Goal: Task Accomplishment & Management: Complete application form

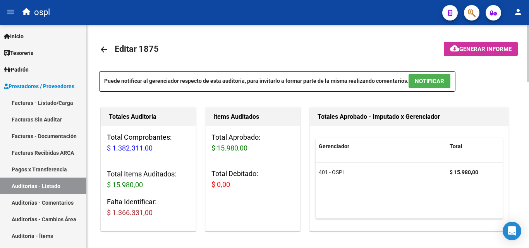
scroll to position [0, 108]
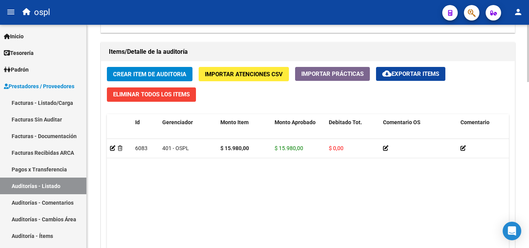
click at [185, 72] on span "Crear Item de Auditoria" at bounding box center [149, 74] width 73 height 7
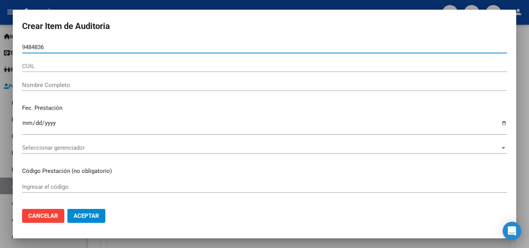
type input "94848361"
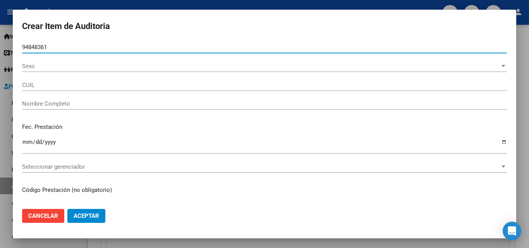
type input "27948483616"
type input "[PERSON_NAME]"
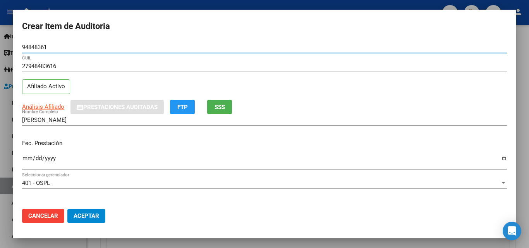
type input "94848361"
click at [98, 143] on p "Fec. Prestación" at bounding box center [264, 143] width 485 height 9
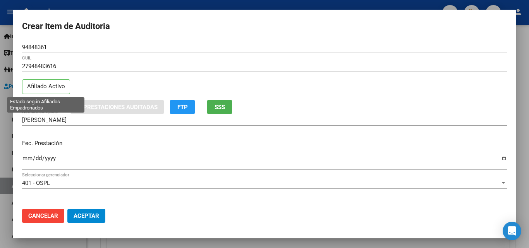
click at [57, 88] on p "Afiliado Activo" at bounding box center [46, 86] width 48 height 15
click at [219, 107] on span "SSS" at bounding box center [219, 107] width 10 height 7
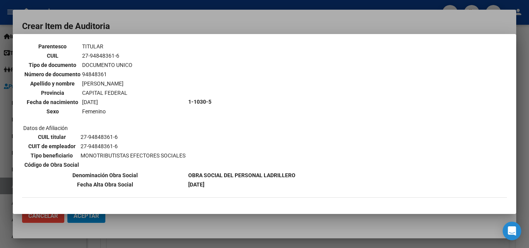
scroll to position [50, 0]
click at [202, 23] on div at bounding box center [264, 124] width 529 height 248
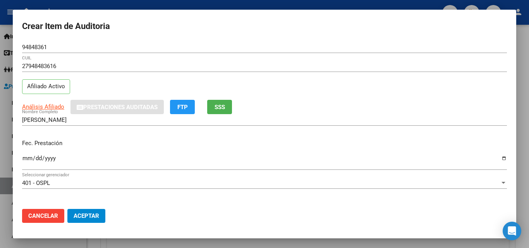
click at [496, 158] on input "Ingresar la fecha" at bounding box center [264, 161] width 485 height 12
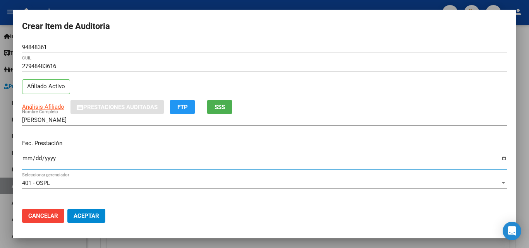
type input "[DATE]"
click at [104, 151] on div "Fec. Prestación [DATE] Ingresar la fecha" at bounding box center [264, 155] width 485 height 44
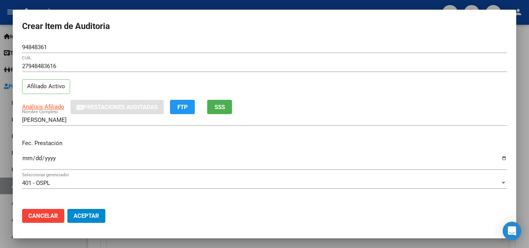
click at [183, 146] on p "Fec. Prestación" at bounding box center [264, 143] width 485 height 9
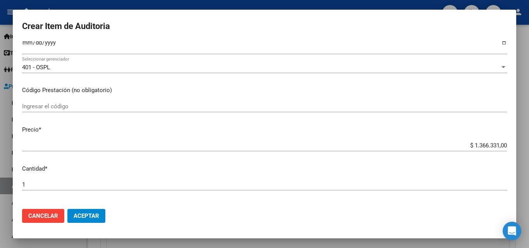
scroll to position [116, 0]
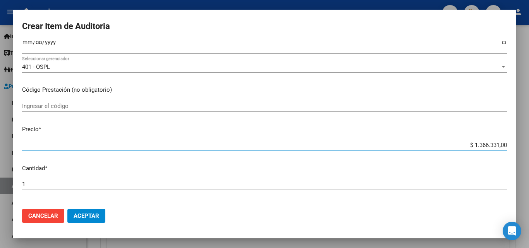
click at [501, 146] on input "$ 1.366.331,00" at bounding box center [264, 145] width 485 height 7
type input "$ 136.633,10"
type input "$ 13.663,31"
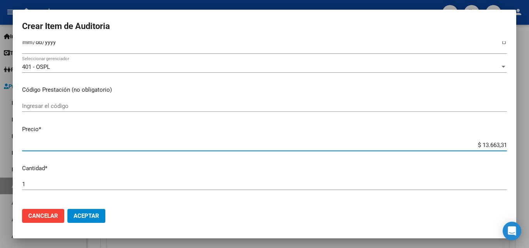
type input "$ 1.366,33"
type input "$ 136,63"
type input "$ 13,66"
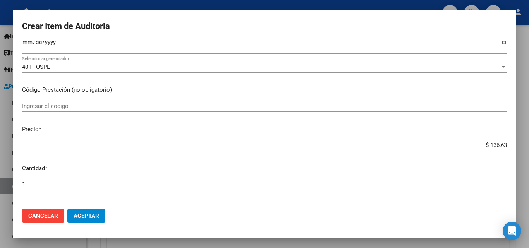
type input "$ 13,66"
type input "$ 1,36"
type input "$ 0,13"
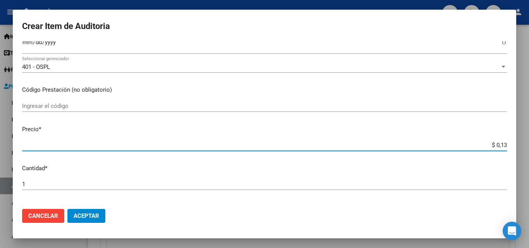
type input "$ 0,01"
type input "$ 0,18"
type input "$ 1,80"
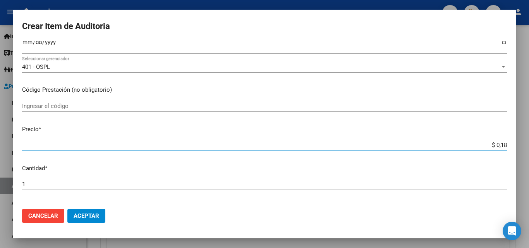
type input "$ 1,80"
type input "$ 18,05"
type input "$ 180,52"
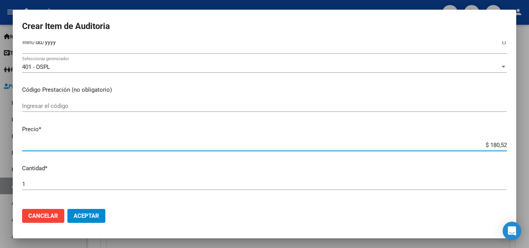
type input "$ 1.805,20"
type input "$ 18.052,00"
click at [118, 102] on div "Ingresar el código" at bounding box center [264, 106] width 485 height 12
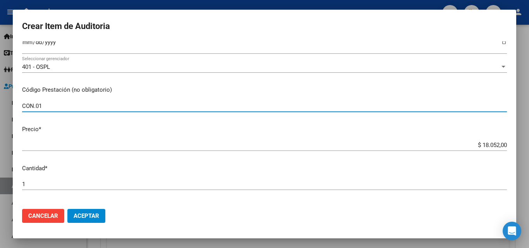
type input "CON.01"
click at [121, 87] on p "Código Prestación (no obligatorio)" at bounding box center [264, 90] width 485 height 9
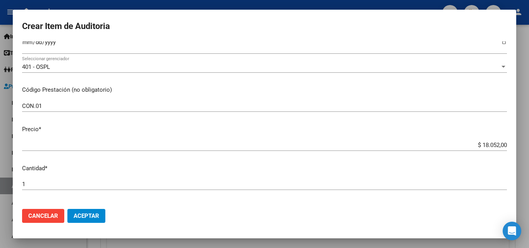
click at [276, 129] on p "Precio *" at bounding box center [264, 129] width 485 height 9
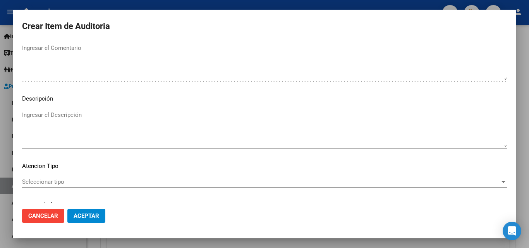
scroll to position [536, 0]
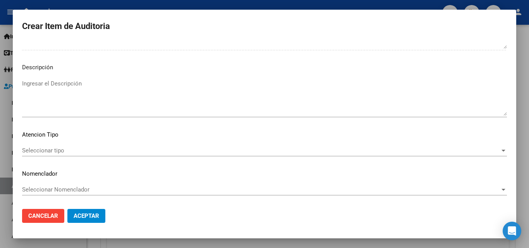
click at [100, 216] on button "Aceptar" at bounding box center [86, 216] width 38 height 14
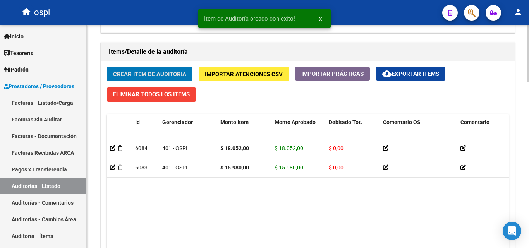
click at [190, 202] on datatable-body "6084 401 - OSPL $ 18.052,00 $ 18.052,00 $ 0,00 27948483616 94848361 [PERSON_NAM…" at bounding box center [308, 204] width 402 height 130
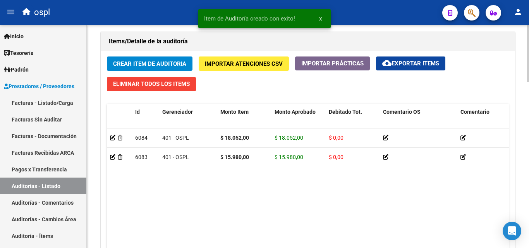
scroll to position [542, 0]
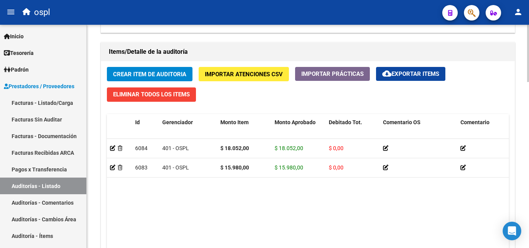
click at [159, 72] on span "Crear Item de Auditoria" at bounding box center [149, 74] width 73 height 7
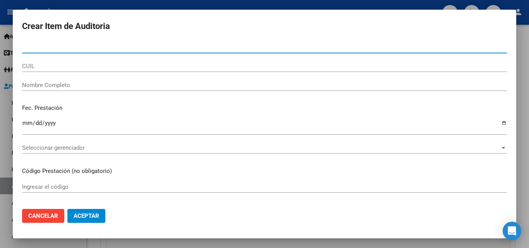
paste input "47651885"
type input "47651885"
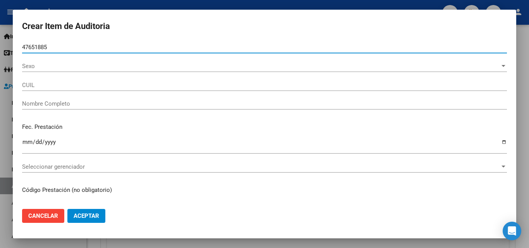
type input "27476518852"
type input "[PERSON_NAME]"
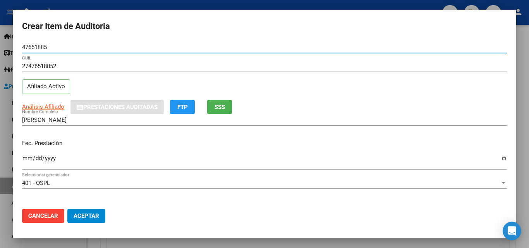
type input "47651885"
click at [166, 142] on p "Fec. Prestación" at bounding box center [264, 143] width 485 height 9
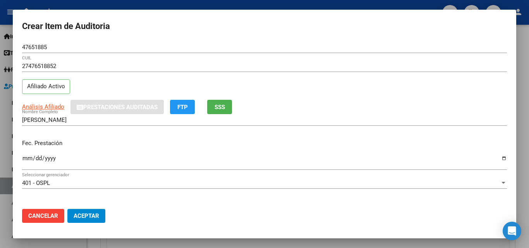
click at [496, 158] on input "Ingresar la fecha" at bounding box center [264, 161] width 485 height 12
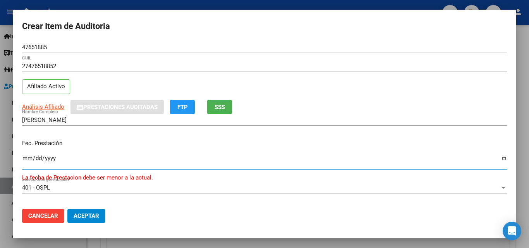
type input "[DATE]"
click at [130, 144] on p "Fec. Prestación" at bounding box center [264, 143] width 485 height 9
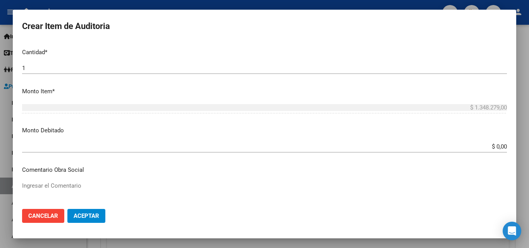
scroll to position [194, 0]
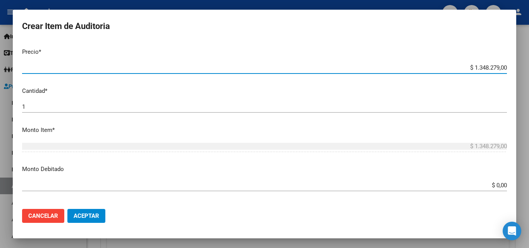
click at [499, 67] on input "$ 1.348.279,00" at bounding box center [264, 67] width 485 height 7
type input "$ 0,01"
type input "$ 0,18"
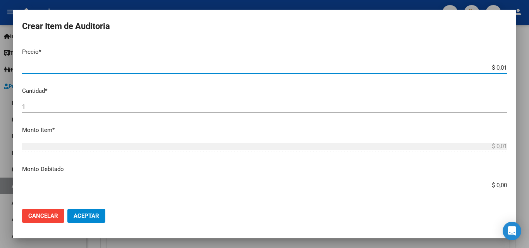
type input "$ 0,18"
type input "$ 1,80"
type input "$ 18,05"
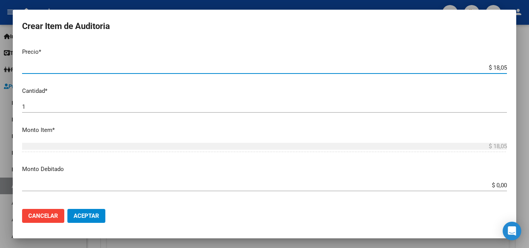
type input "$ 180,52"
type input "$ 1.805,20"
type input "$ 18.052,00"
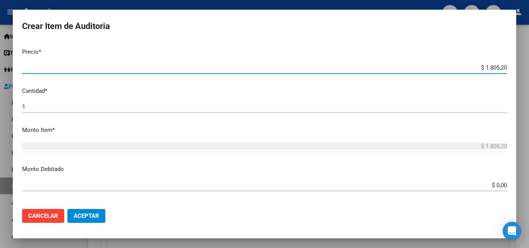
type input "$ 18.052,00"
click at [394, 83] on mat-dialog-content "47651885 Nro Documento 27476518852 CUIL Afiliado Activo Análisis Afiliado Prest…" at bounding box center [264, 121] width 503 height 161
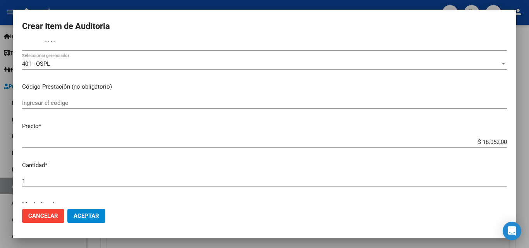
scroll to position [116, 0]
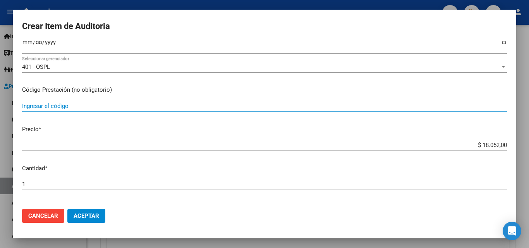
click at [79, 103] on input "Ingresar el código" at bounding box center [264, 106] width 485 height 7
type input "CON.01"
click at [244, 89] on p "Código Prestación (no obligatorio)" at bounding box center [264, 90] width 485 height 9
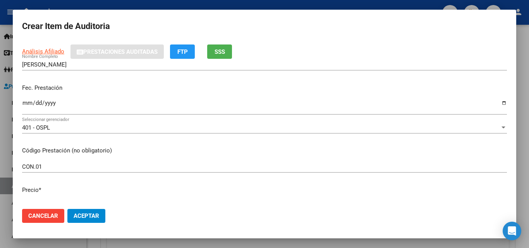
scroll to position [0, 0]
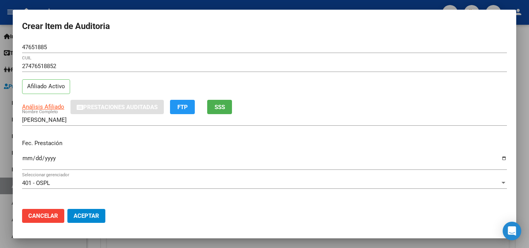
click at [99, 218] on button "Aceptar" at bounding box center [86, 216] width 38 height 14
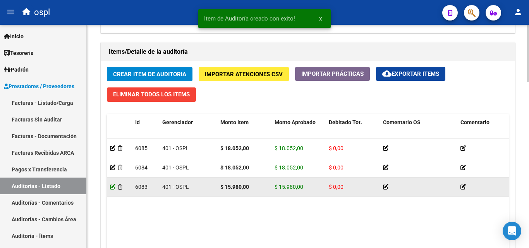
click at [113, 188] on icon at bounding box center [112, 186] width 5 height 5
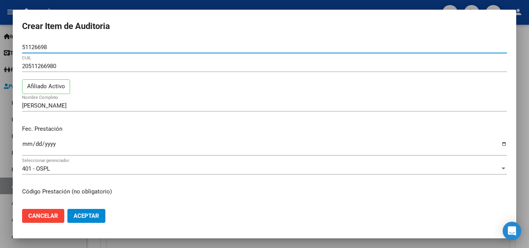
click at [162, 91] on div "20511266980 CUIL Afiliado Activo" at bounding box center [264, 79] width 485 height 39
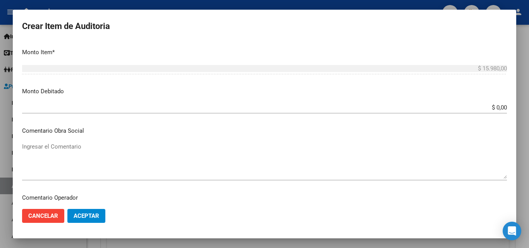
scroll to position [271, 0]
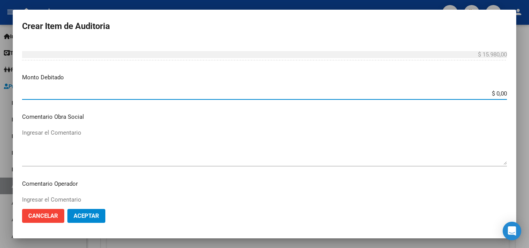
click at [500, 92] on input "$ 0,00" at bounding box center [264, 93] width 485 height 7
type input "$ 15.980,00"
click at [106, 130] on textarea "Ingresar el Comentario" at bounding box center [264, 147] width 485 height 36
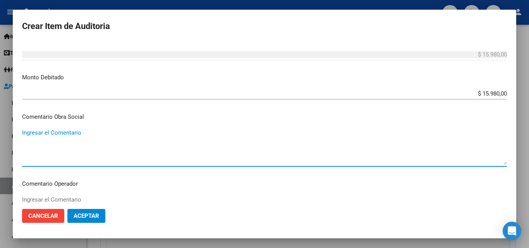
click at [106, 130] on textarea "Ingresar el Comentario" at bounding box center [264, 147] width 485 height 36
click at [110, 148] on textarea "Ingresar el Comentario" at bounding box center [264, 147] width 485 height 36
paste textarea "El beneficiario no ha suscripto en legal forma los comprobantes de las prestaci…"
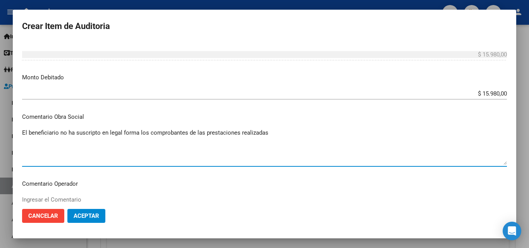
click at [117, 111] on mat-dialog-content "51126698 Nro Documento 20511266980 CUIL Afiliado Activo [PERSON_NAME] Nombre Co…" at bounding box center [264, 121] width 503 height 161
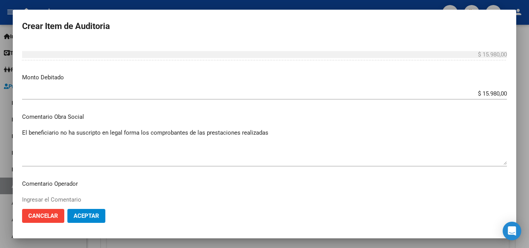
click at [272, 134] on textarea "El beneficiario no ha suscripto en legal forma los comprobantes de las prestaci…" at bounding box center [264, 147] width 485 height 36
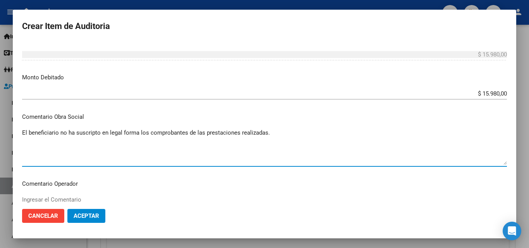
drag, startPoint x: 186, startPoint y: 133, endPoint x: 139, endPoint y: 134, distance: 46.5
click at [139, 134] on textarea "El beneficiario no ha suscripto en legal forma los comprobantes de las prestaci…" at bounding box center [264, 147] width 485 height 36
type textarea "El beneficiario no ha suscripto en legal forma de las prestaciones realizadas."
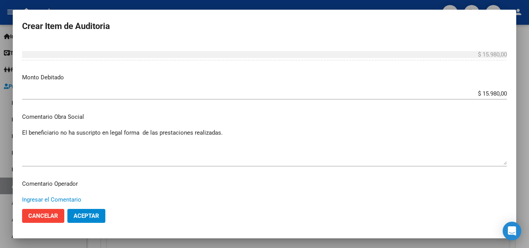
scroll to position [272, 0]
type textarea "E"
click at [139, 134] on textarea "El beneficiario no ha suscripto en legal forma de las prestaciones realizadas." at bounding box center [264, 146] width 485 height 36
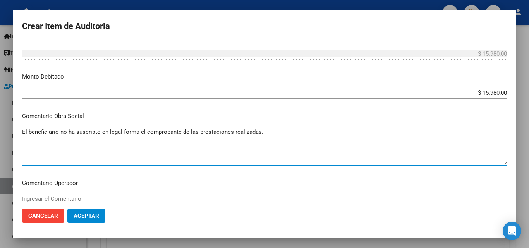
click at [196, 131] on textarea "El beneficiario no ha suscripto en legal forma el comprobante de las prestacion…" at bounding box center [264, 146] width 485 height 36
click at [228, 132] on textarea "El beneficiario no ha suscripto en legal forma el comprobante de la prestacione…" at bounding box center [264, 146] width 485 height 36
click at [252, 134] on textarea "El beneficiario no ha suscripto en legal forma el comprobante de la prestacion …" at bounding box center [264, 146] width 485 height 36
click at [211, 132] on textarea "El beneficiario no ha suscripto en legal forma el comprobante de la prestacion …" at bounding box center [264, 146] width 485 height 36
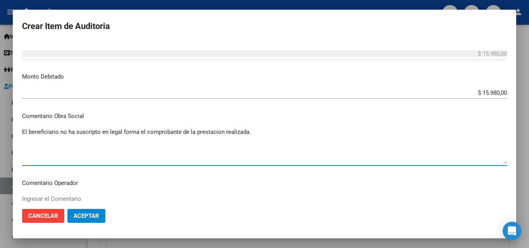
click at [218, 133] on textarea "El beneficiario no ha suscripto en legal forma el comprobante de la prestacion …" at bounding box center [264, 146] width 485 height 36
type textarea "El beneficiario no ha suscripto en legal forma el comprobante de la prestación …"
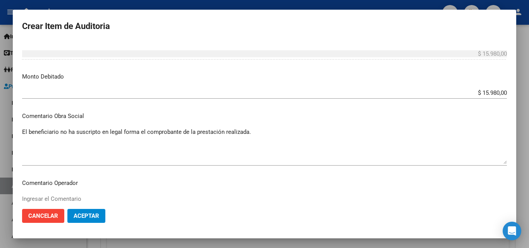
click at [275, 127] on div "El beneficiario no ha suscripto en legal forma el comprobante de la prestación …" at bounding box center [264, 145] width 485 height 39
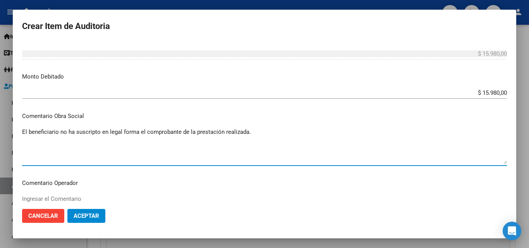
click at [276, 134] on textarea "El beneficiario no ha suscripto en legal forma el comprobante de la prestación …" at bounding box center [264, 146] width 485 height 36
click at [278, 113] on p "Comentario Obra Social" at bounding box center [264, 116] width 485 height 9
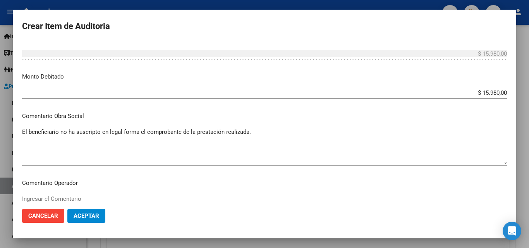
click at [179, 185] on p "Comentario Operador" at bounding box center [264, 183] width 485 height 9
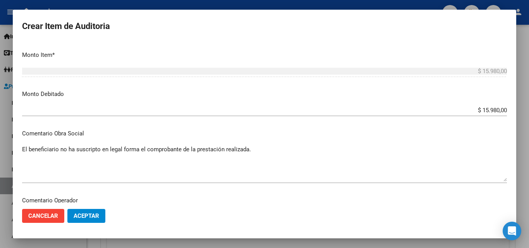
scroll to position [212, 0]
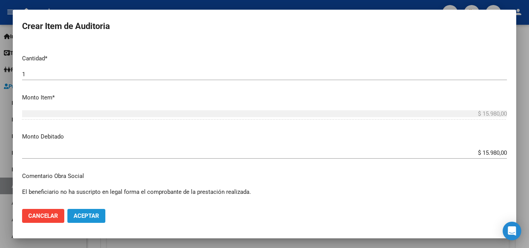
click at [93, 217] on span "Aceptar" at bounding box center [87, 216] width 26 height 7
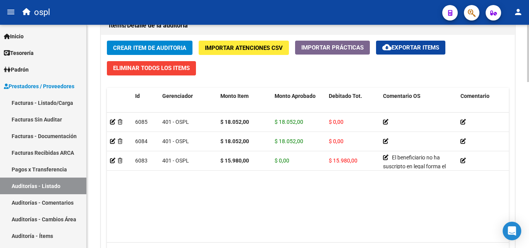
scroll to position [581, 0]
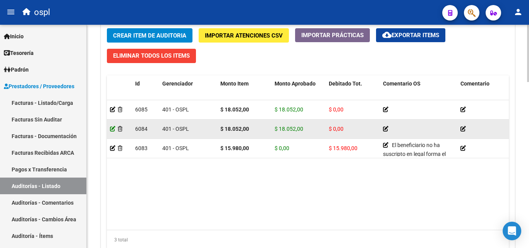
click at [113, 128] on icon at bounding box center [112, 128] width 5 height 5
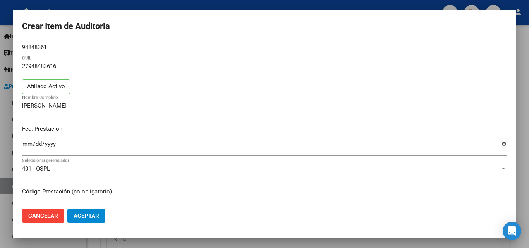
click at [208, 125] on p "Fec. Prestación" at bounding box center [264, 129] width 485 height 9
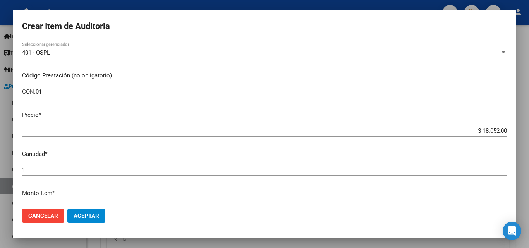
scroll to position [232, 0]
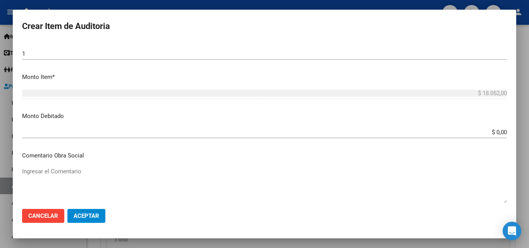
click at [499, 131] on input "$ 0,00" at bounding box center [264, 132] width 485 height 7
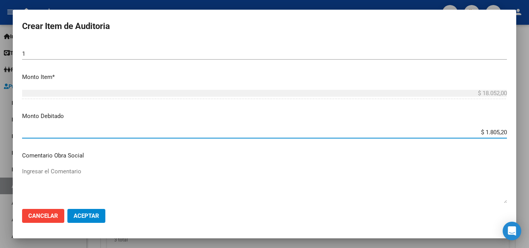
type input "$ 18.052,00"
click at [122, 161] on mat-dialog-content "94848361 Nro Documento 27948483616 CUIL Afiliado Activo [PERSON_NAME] Nombre Co…" at bounding box center [264, 121] width 503 height 161
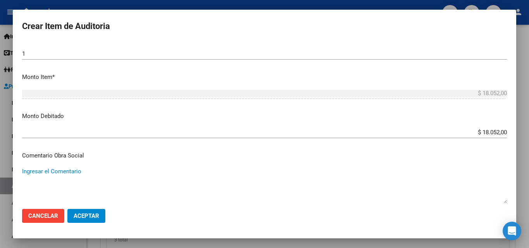
click at [86, 168] on textarea "Ingresar el Comentario" at bounding box center [264, 185] width 485 height 36
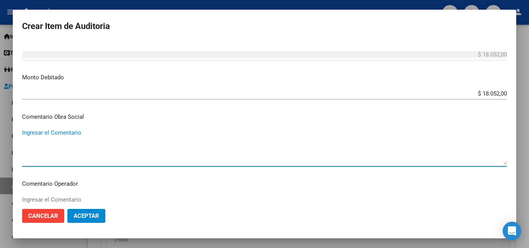
paste textarea "El beneficiario no ha suscripto en legal forma los comprobantes de las prestaci…"
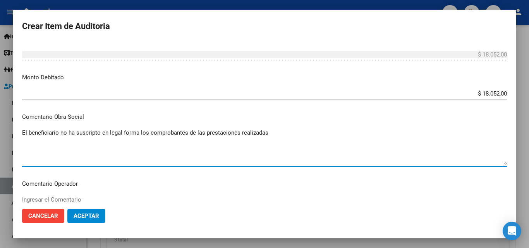
drag, startPoint x: 140, startPoint y: 132, endPoint x: 146, endPoint y: 133, distance: 6.2
click at [146, 133] on textarea "El beneficiario no ha suscripto en legal forma los comprobantes de las prestaci…" at bounding box center [264, 147] width 485 height 36
click at [184, 134] on textarea "El beneficiario no ha suscripto en legal forma el comprobantes de las prestacio…" at bounding box center [264, 147] width 485 height 36
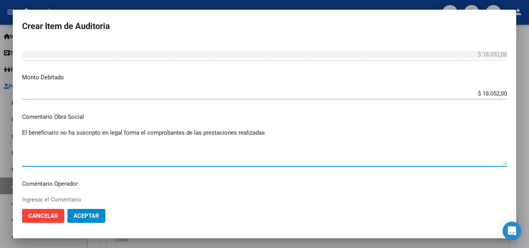
click at [182, 134] on textarea "El beneficiario no ha suscripto en legal forma el comprobantes de las prestacio…" at bounding box center [264, 147] width 485 height 36
click at [197, 133] on textarea "El beneficiario no ha suscripto en legal forma el comprobante de las prestacion…" at bounding box center [264, 147] width 485 height 36
click at [228, 134] on textarea "El beneficiario no ha suscripto en legal forma el comprobante de la prestacione…" at bounding box center [264, 147] width 485 height 36
click at [252, 131] on textarea "El beneficiario no ha suscripto en legal forma el comprobante de la prestacion …" at bounding box center [264, 147] width 485 height 36
drag, startPoint x: 251, startPoint y: 137, endPoint x: 22, endPoint y: 138, distance: 229.6
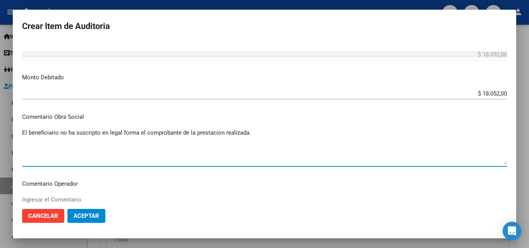
click at [22, 138] on mat-dialog-content "94848361 Nro Documento 27948483616 CUIL Afiliado Activo [PERSON_NAME] Nombre Co…" at bounding box center [264, 121] width 503 height 161
click at [128, 101] on div "$ 18.052,00 Ingresar el monto" at bounding box center [264, 97] width 485 height 19
click at [212, 134] on textarea "El beneficiario no ha suscripto en legal forma el comprobante de la prestacion …" at bounding box center [264, 147] width 485 height 36
click at [240, 131] on textarea "El beneficiario no ha suscripto en legal forma el comprobante de la prestación …" at bounding box center [264, 147] width 485 height 36
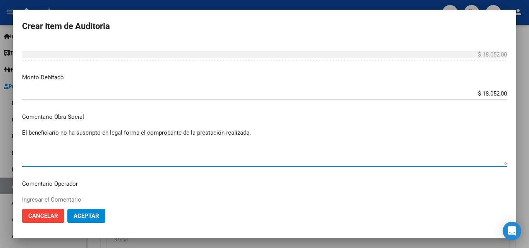
click at [240, 131] on textarea "El beneficiario no ha suscripto en legal forma el comprobante de la prestación …" at bounding box center [264, 147] width 485 height 36
type textarea "El beneficiario no ha suscripto en legal forma el comprobante de la prestación …"
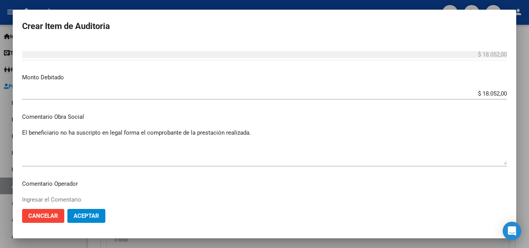
click at [164, 112] on mat-dialog-content "94848361 Nro Documento 27948483616 CUIL Afiliado Activo [PERSON_NAME] Nombre Co…" at bounding box center [264, 121] width 503 height 161
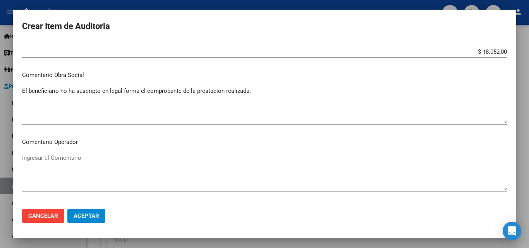
scroll to position [348, 0]
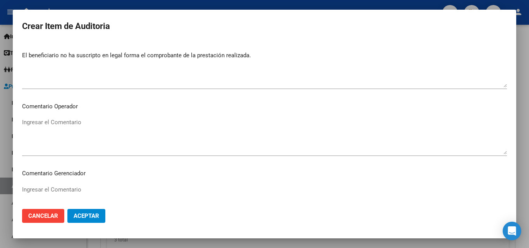
click at [84, 213] on span "Aceptar" at bounding box center [87, 216] width 26 height 7
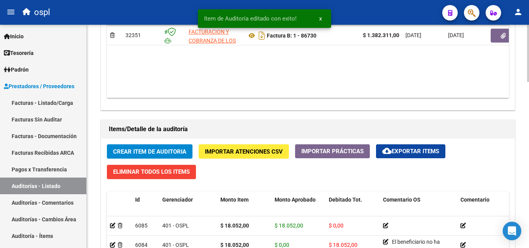
scroll to position [581, 0]
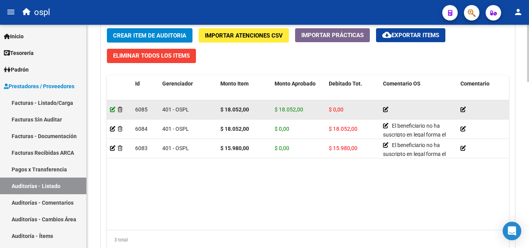
click at [112, 111] on icon at bounding box center [112, 109] width 5 height 5
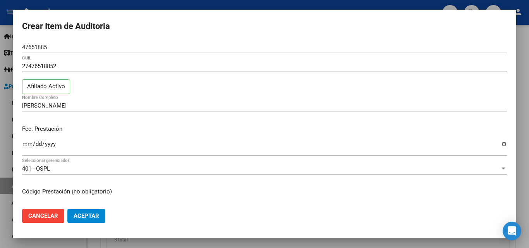
click at [86, 117] on div "[PERSON_NAME] Nombre Completo" at bounding box center [264, 109] width 485 height 19
click at [135, 89] on div "27476518852 CUIL Afiliado Activo" at bounding box center [264, 79] width 485 height 39
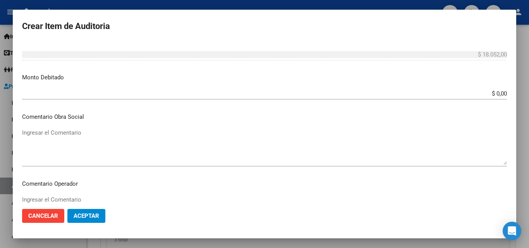
scroll to position [232, 0]
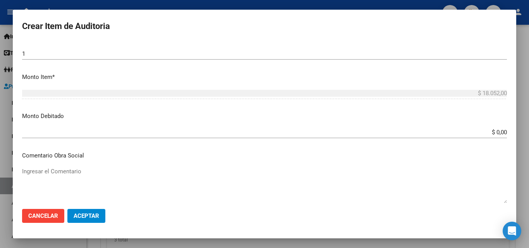
click at [89, 181] on textarea "Ingresar el Comentario" at bounding box center [264, 185] width 485 height 36
paste textarea "El beneficiario no ha suscripto en legal forma el comprobante de la prestación …"
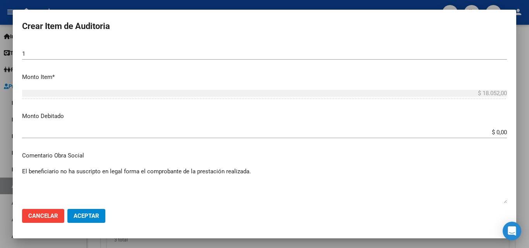
type textarea "El beneficiario no ha suscripto en legal forma el comprobante de la prestación …"
click at [500, 132] on input "$ 0,00" at bounding box center [264, 132] width 485 height 7
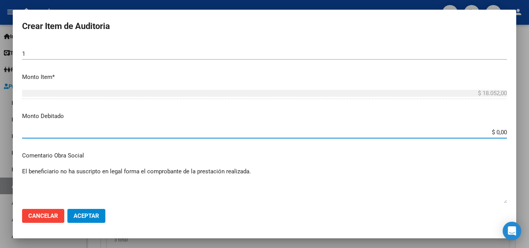
click at [500, 132] on input "$ 0,00" at bounding box center [264, 132] width 485 height 7
type input "$ 18.052,00"
click at [494, 113] on p "Monto Debitado" at bounding box center [264, 116] width 485 height 9
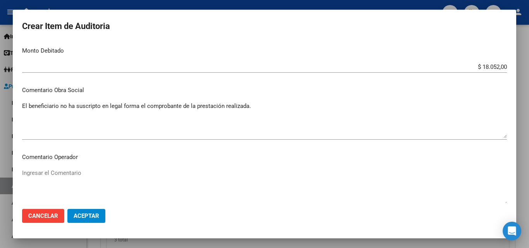
scroll to position [310, 0]
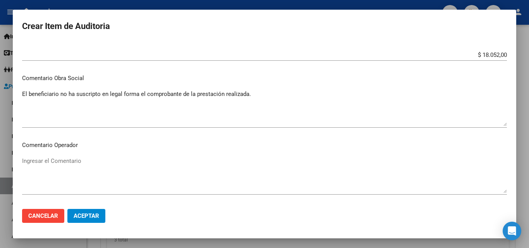
click at [91, 217] on span "Aceptar" at bounding box center [87, 216] width 26 height 7
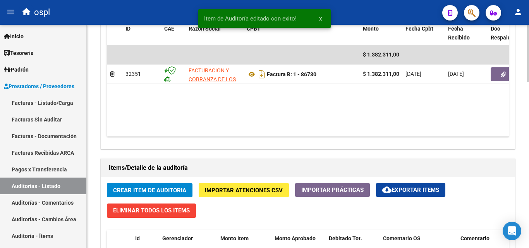
scroll to position [542, 0]
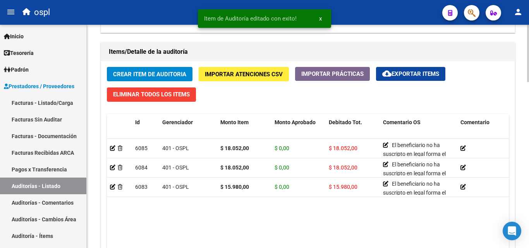
click at [298, 217] on datatable-body "6085 401 - OSPL $ 18.052,00 $ 0,00 $ 18.052,00 El beneficiario no ha suscripto …" at bounding box center [308, 204] width 402 height 130
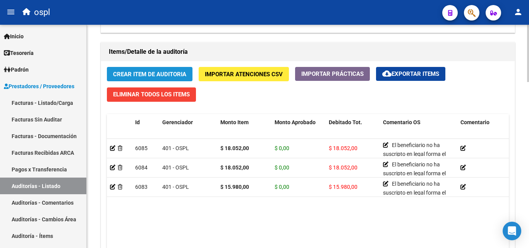
click at [147, 70] on button "Crear Item de Auditoria" at bounding box center [150, 74] width 86 height 14
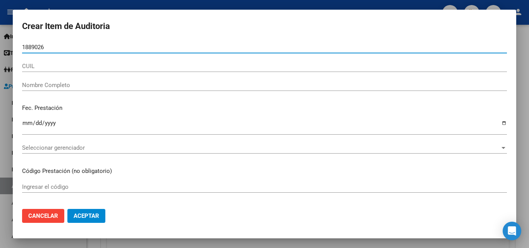
type input "18890260"
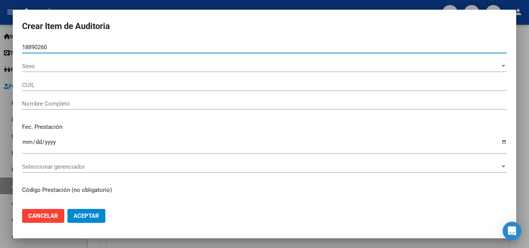
type input "27188902605"
type input "[PERSON_NAME]"
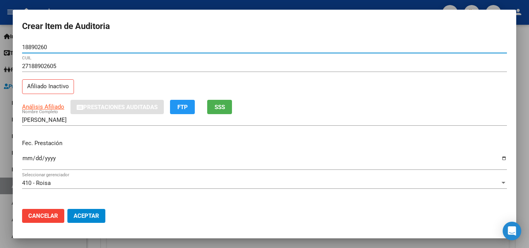
type input "18890260"
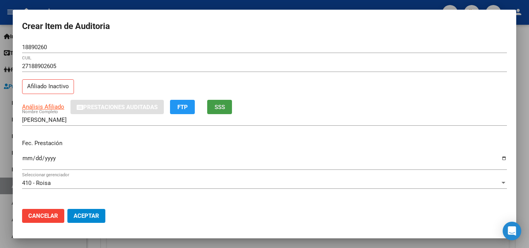
click at [224, 103] on span "SSS" at bounding box center [219, 106] width 10 height 7
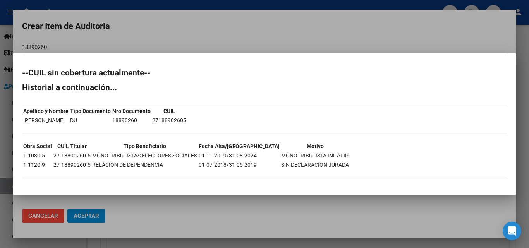
click at [289, 39] on div at bounding box center [264, 124] width 529 height 248
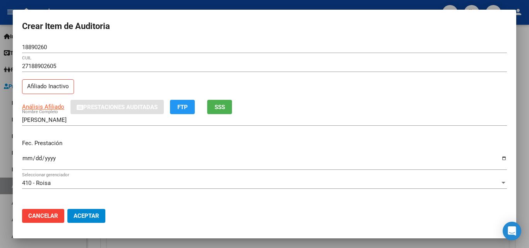
click at [498, 158] on input "Ingresar la fecha" at bounding box center [264, 161] width 485 height 12
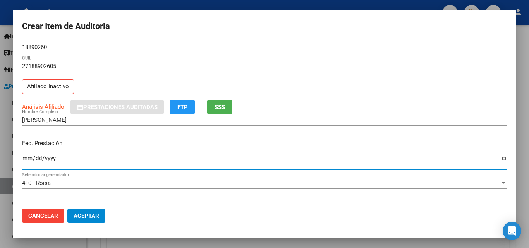
click at [497, 160] on input "[DATE]" at bounding box center [264, 161] width 485 height 12
type input "[DATE]"
click at [129, 138] on div "Fec. Prestación [DATE] Ingresar la fecha" at bounding box center [264, 155] width 485 height 44
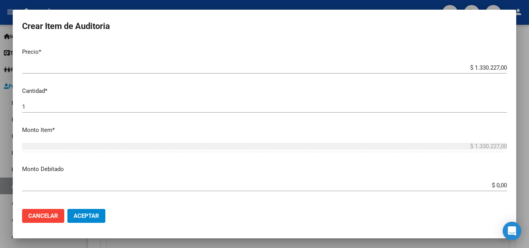
scroll to position [155, 0]
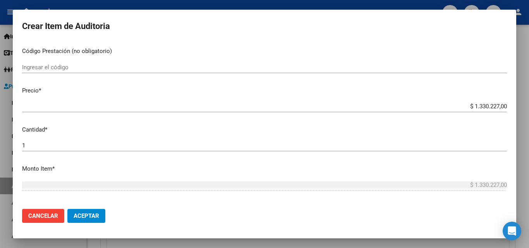
click at [500, 106] on input "$ 1.330.227,00" at bounding box center [264, 106] width 485 height 7
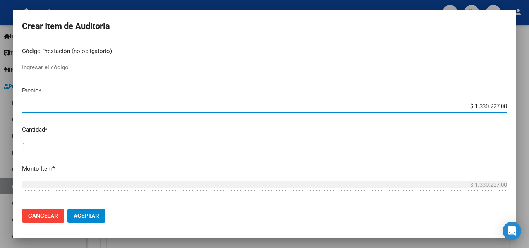
click at [500, 106] on input "$ 1.330.227,00" at bounding box center [264, 106] width 485 height 7
type input "$ 0,01"
type input "$ 0,15"
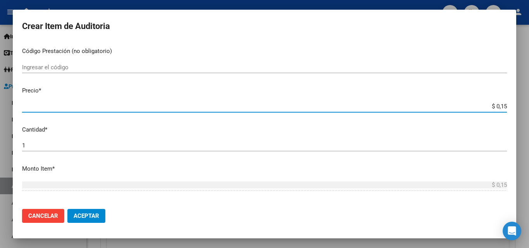
type input "$ 1,56"
type input "$ 15,69"
type input "$ 156,90"
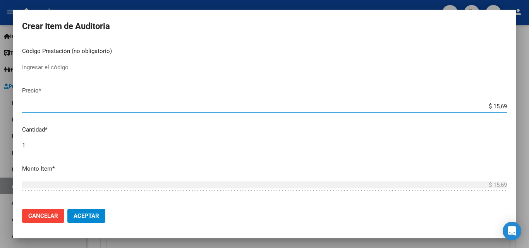
type input "$ 156,90"
type input "$ 1.569,00"
type input "$ 15.690,00"
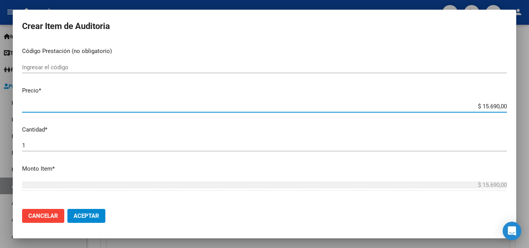
click at [485, 75] on div "Ingresar el código" at bounding box center [264, 71] width 485 height 19
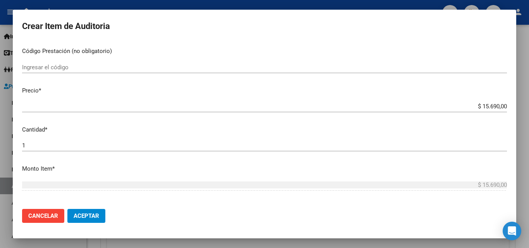
click at [149, 42] on mat-dialog-content "18890260 Nro Documento 27188902605 CUIL Afiliado Inactivo Análisis Afiliado Pre…" at bounding box center [264, 121] width 503 height 161
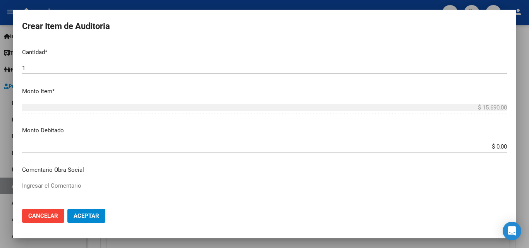
scroll to position [271, 0]
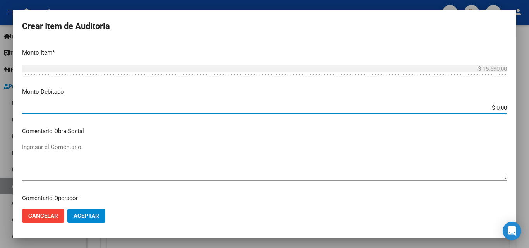
click at [500, 106] on input "$ 0,00" at bounding box center [264, 108] width 485 height 7
type input "$ 15.690,00"
click at [475, 82] on div "$ 15.690,00 Ingresar el monto" at bounding box center [264, 72] width 485 height 19
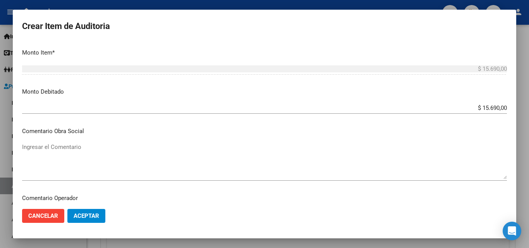
click at [198, 161] on textarea "Ingresar el Comentario" at bounding box center [264, 161] width 485 height 36
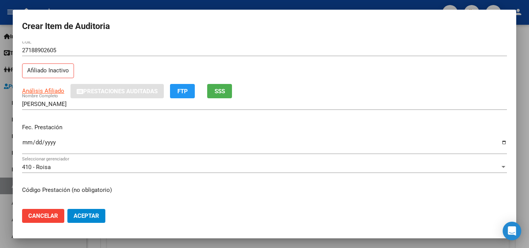
scroll to position [0, 0]
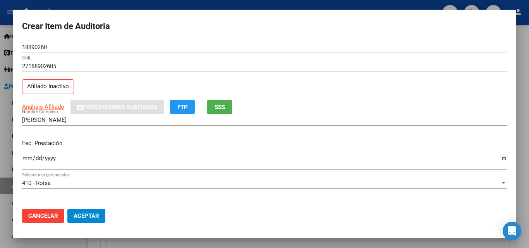
click at [233, 108] on div "Análisis Afiliado Prestaciones Auditadas FTP SSS" at bounding box center [264, 107] width 485 height 14
click at [226, 110] on button "SSS" at bounding box center [219, 107] width 25 height 14
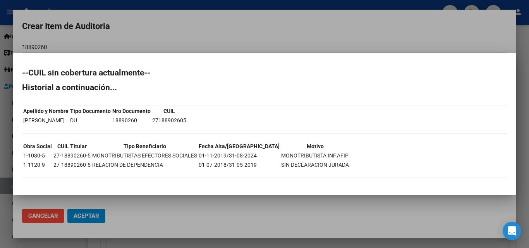
click at [252, 37] on div at bounding box center [264, 124] width 529 height 248
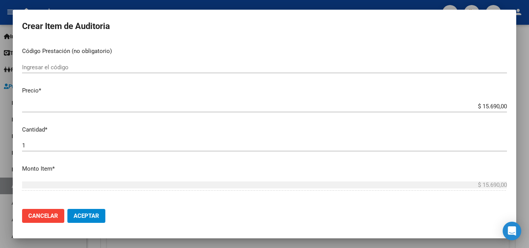
scroll to position [271, 0]
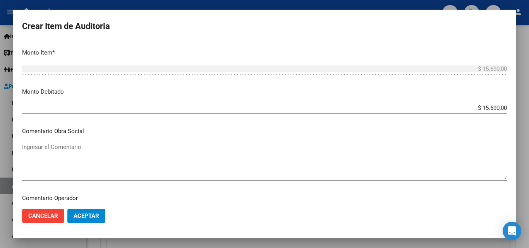
click at [126, 153] on textarea "Ingresar el Comentario" at bounding box center [264, 161] width 485 height 36
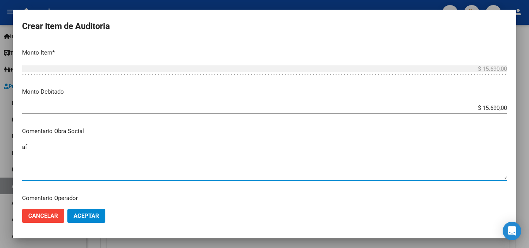
type textarea "a"
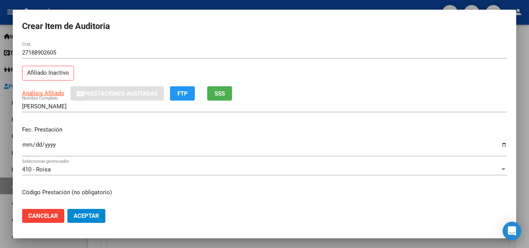
scroll to position [0, 0]
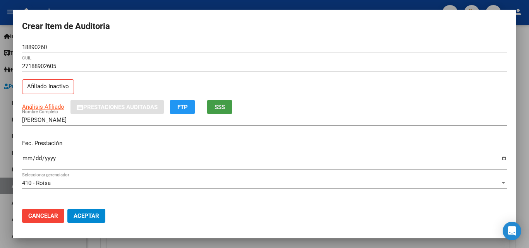
click at [230, 103] on button "SSS" at bounding box center [219, 107] width 25 height 14
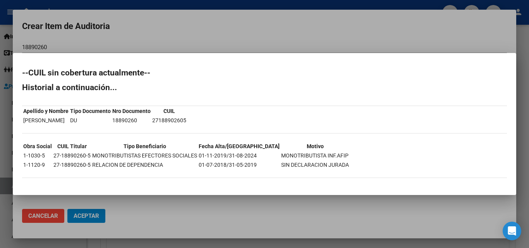
click at [255, 38] on div at bounding box center [264, 124] width 529 height 248
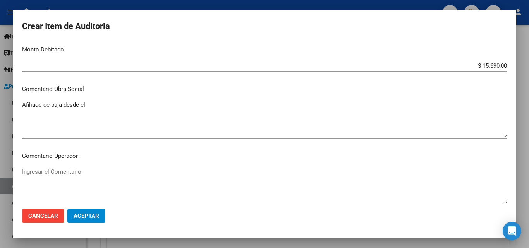
scroll to position [310, 0]
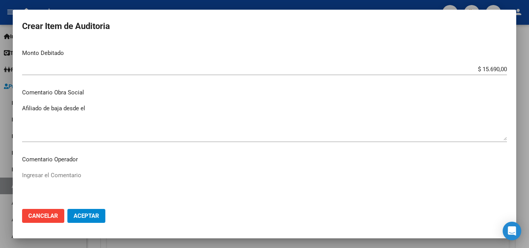
click at [214, 121] on textarea "Afiliado de baja desde el" at bounding box center [264, 122] width 485 height 36
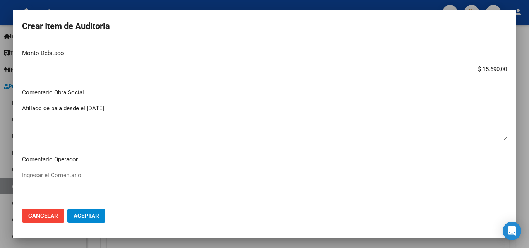
type textarea "Afiliado de baja desde el [DATE]"
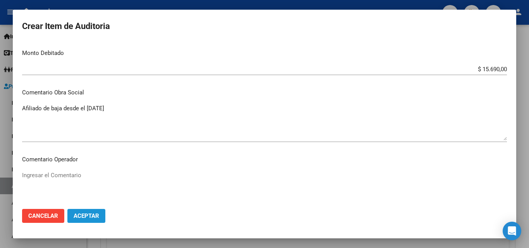
click at [94, 220] on button "Aceptar" at bounding box center [86, 216] width 38 height 14
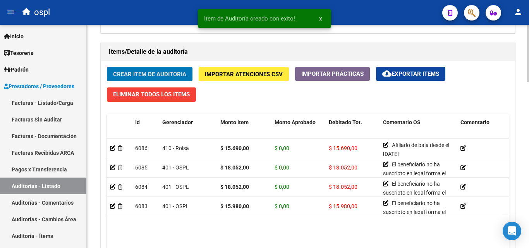
click at [159, 77] on span "Crear Item de Auditoria" at bounding box center [149, 74] width 73 height 7
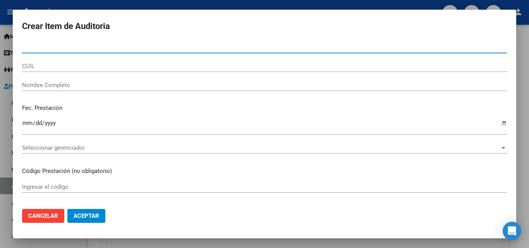
paste input "94880573"
type input "94880573"
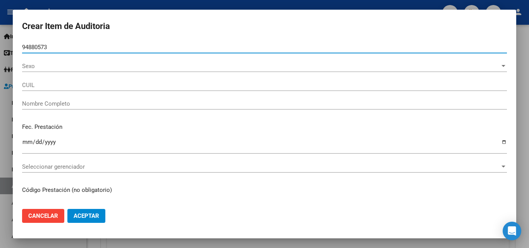
type input "27948805737"
type input "[PERSON_NAME]"
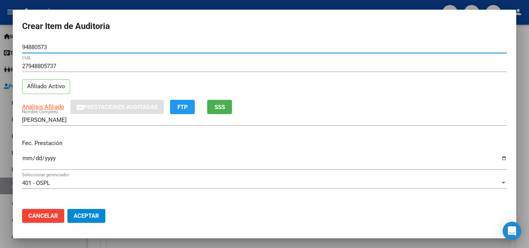
type input "94880573"
click at [146, 146] on p "Fec. Prestación" at bounding box center [264, 143] width 485 height 9
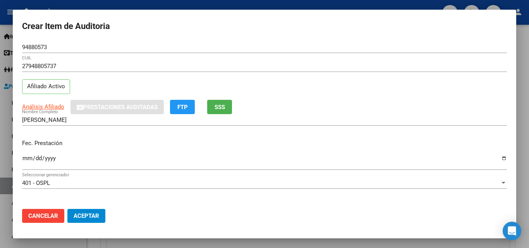
click at [225, 107] on span "SSS" at bounding box center [219, 107] width 10 height 7
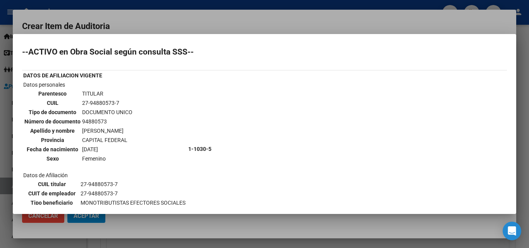
scroll to position [0, 0]
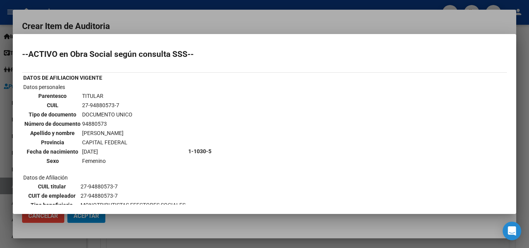
click at [208, 21] on div at bounding box center [264, 124] width 529 height 248
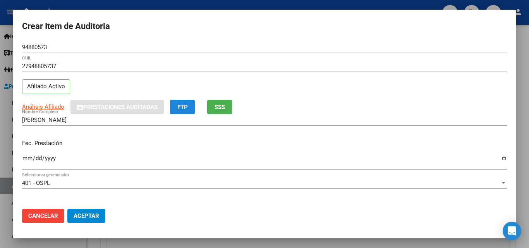
click at [191, 106] on button "FTP" at bounding box center [182, 107] width 25 height 14
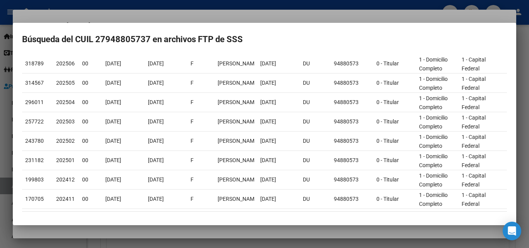
scroll to position [116, 0]
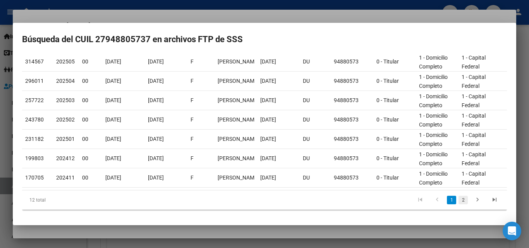
click at [458, 200] on link "2" at bounding box center [462, 200] width 9 height 9
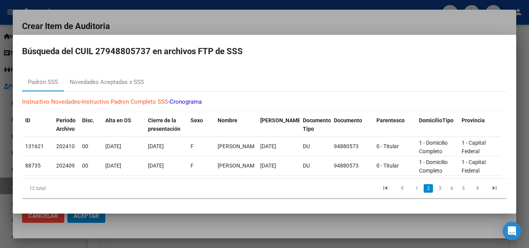
scroll to position [0, 0]
click at [146, 22] on div at bounding box center [264, 124] width 529 height 248
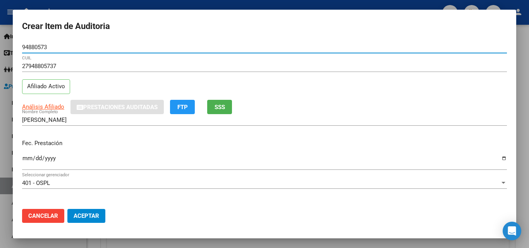
click at [32, 46] on input "94880573" at bounding box center [264, 47] width 485 height 7
click at [33, 46] on input "94880573" at bounding box center [264, 47] width 485 height 7
click at [323, 106] on div "Análisis Afiliado Prestaciones Auditadas FTP SSS" at bounding box center [264, 107] width 485 height 14
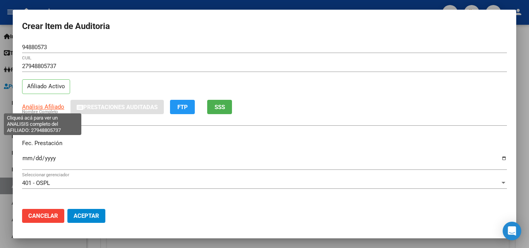
click at [35, 105] on span "Análisis Afiliado" at bounding box center [43, 106] width 42 height 7
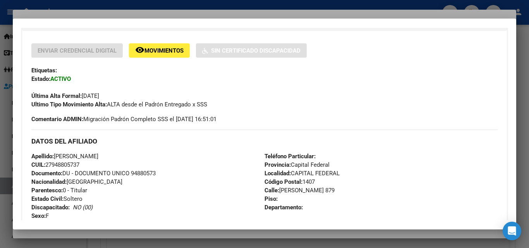
scroll to position [194, 0]
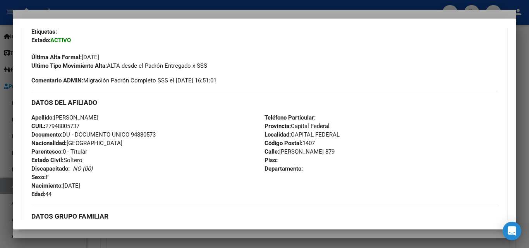
click at [177, 80] on span "Comentario ADMIN: Migración Padrón Completo SSS el [DATE] 16:51:01" at bounding box center [123, 80] width 185 height 9
drag, startPoint x: 179, startPoint y: 80, endPoint x: 206, endPoint y: 82, distance: 26.8
click at [206, 82] on span "Comentario ADMIN: Migración Padrón Completo SSS el [DATE] 16:51:01" at bounding box center [123, 80] width 185 height 9
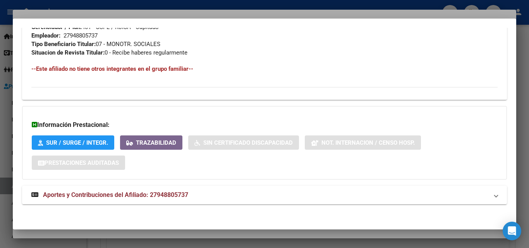
scroll to position [400, 0]
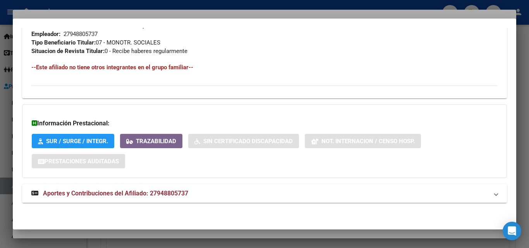
click at [166, 190] on span "Aportes y Contribuciones del Afiliado: 27948805737" at bounding box center [115, 193] width 145 height 7
click at [204, 193] on mat-panel-title "Aportes y Contribuciones del Afiliado: 27948805737" at bounding box center [259, 193] width 457 height 9
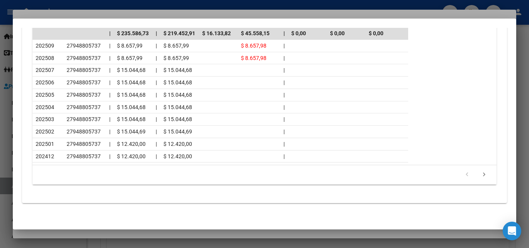
scroll to position [747, 0]
click at [479, 172] on icon "go to next page" at bounding box center [484, 175] width 10 height 9
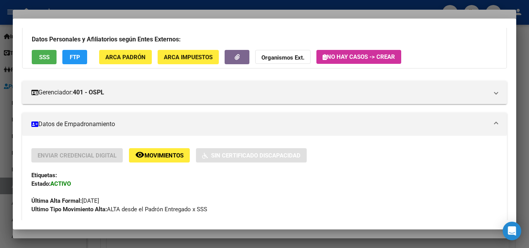
scroll to position [0, 0]
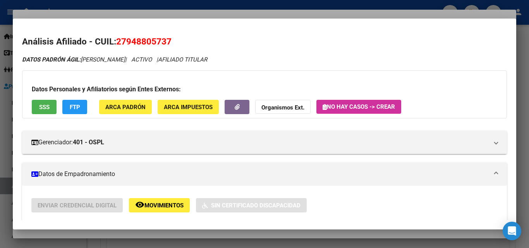
click at [246, 16] on div at bounding box center [264, 124] width 529 height 248
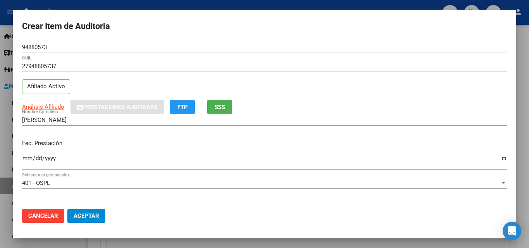
click at [219, 107] on span "SSS" at bounding box center [219, 107] width 10 height 7
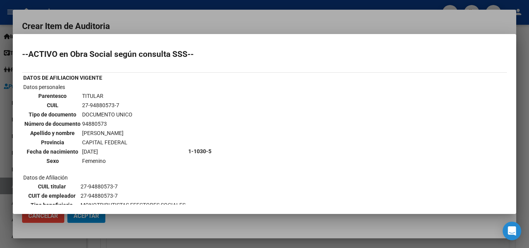
scroll to position [86, 0]
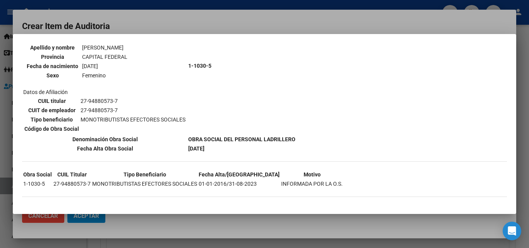
click at [233, 23] on div at bounding box center [264, 124] width 529 height 248
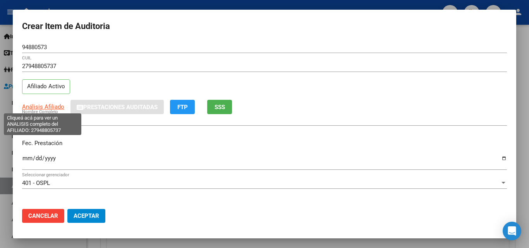
click at [35, 106] on span "Análisis Afiliado" at bounding box center [43, 106] width 42 height 7
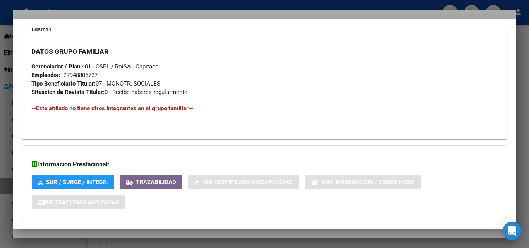
scroll to position [400, 0]
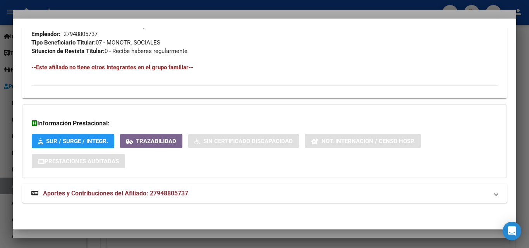
click at [229, 200] on mat-expansion-panel-header "Aportes y Contribuciones del Afiliado: 27948805737" at bounding box center [264, 193] width 485 height 19
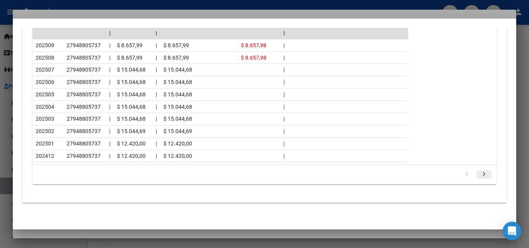
click at [479, 175] on icon "go to next page" at bounding box center [484, 175] width 10 height 9
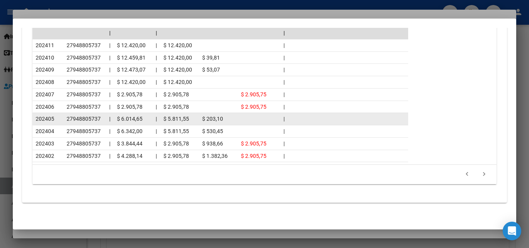
scroll to position [708, 0]
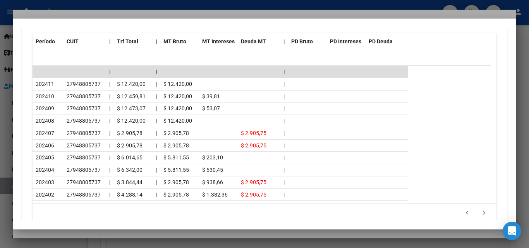
click at [256, 55] on datatable-header "Período CUIT | Trf Total | MT Bruto MT Intereses Deuda MT | PD Bruto PD Interes…" at bounding box center [262, 49] width 458 height 33
click at [177, 17] on div at bounding box center [264, 124] width 529 height 248
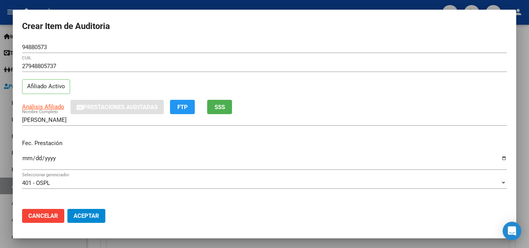
click at [55, 217] on span "Cancelar" at bounding box center [43, 216] width 30 height 7
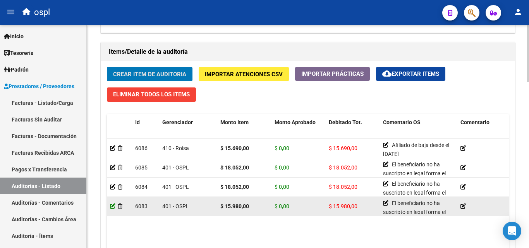
click at [111, 206] on icon at bounding box center [112, 206] width 5 height 5
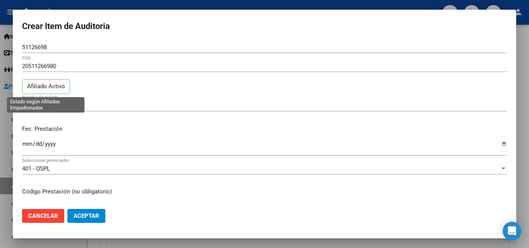
click at [55, 85] on p "Afiliado Activo" at bounding box center [46, 86] width 48 height 15
click at [88, 88] on div "20511266980 CUIL Afiliado Activo" at bounding box center [264, 79] width 485 height 39
click at [43, 87] on p "Afiliado Activo" at bounding box center [46, 86] width 48 height 15
click at [86, 87] on div "20511266980 CUIL Afiliado Activo" at bounding box center [264, 79] width 485 height 39
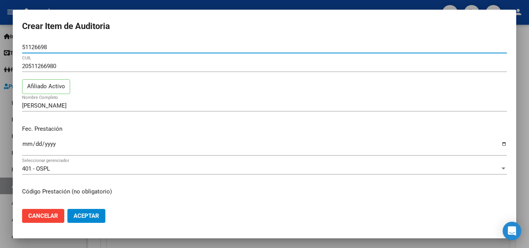
click at [31, 46] on input "51126698" at bounding box center [264, 47] width 485 height 7
click at [45, 64] on input "20511266980" at bounding box center [264, 66] width 485 height 7
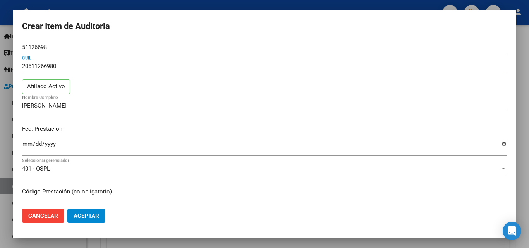
click at [45, 64] on input "20511266980" at bounding box center [264, 66] width 485 height 7
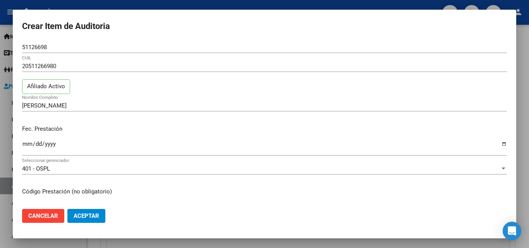
click at [124, 83] on div "20511266980 CUIL Afiliado Activo" at bounding box center [264, 79] width 485 height 39
click at [145, 2] on div at bounding box center [264, 124] width 529 height 248
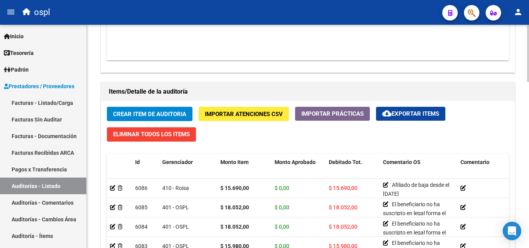
scroll to position [426, 0]
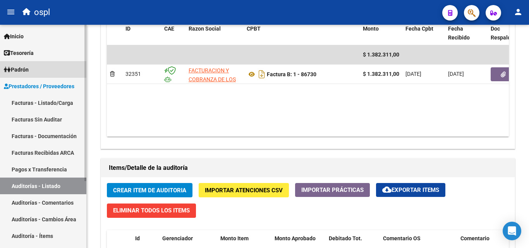
click at [39, 70] on link "Padrón" at bounding box center [43, 69] width 86 height 17
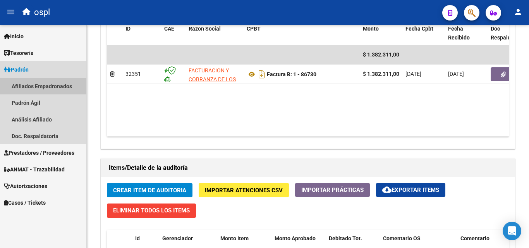
click at [45, 87] on link "Afiliados Empadronados" at bounding box center [43, 86] width 86 height 17
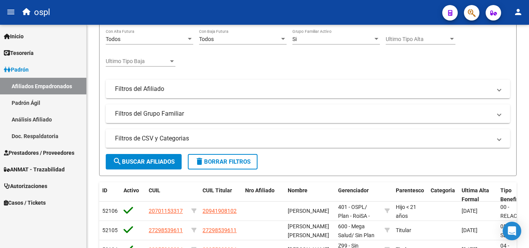
scroll to position [305, 0]
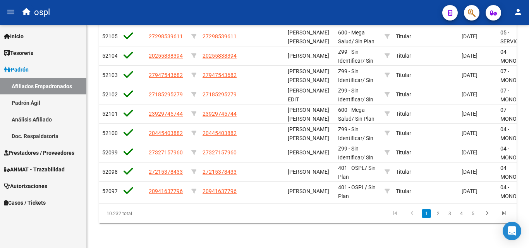
click at [46, 116] on link "Análisis Afiliado" at bounding box center [43, 119] width 86 height 17
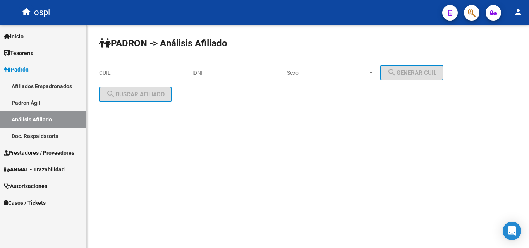
click at [227, 74] on input "DNI" at bounding box center [237, 73] width 87 height 7
paste input "20511266980"
type input "20511266980"
click at [151, 71] on input "CUIL" at bounding box center [142, 73] width 87 height 7
paste input "20-51126698-0"
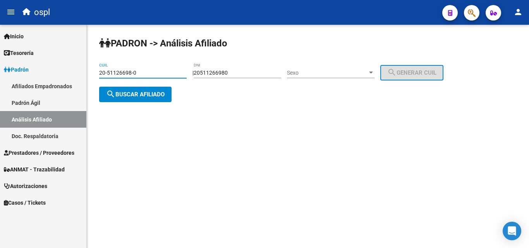
type input "20-51126698-0"
click at [208, 72] on input "20511266980" at bounding box center [237, 73] width 87 height 7
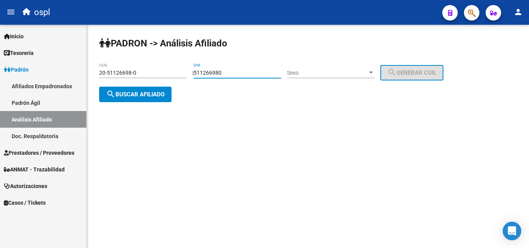
click at [235, 74] on input "511266980" at bounding box center [237, 73] width 87 height 7
type input "51126698"
click at [351, 71] on span "Sexo" at bounding box center [327, 73] width 81 height 7
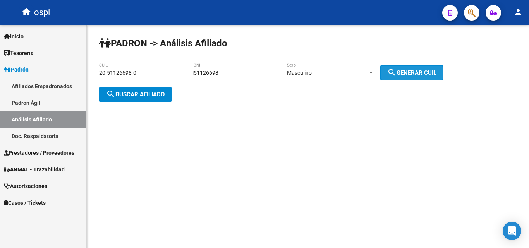
click at [424, 72] on span "search Generar CUIL" at bounding box center [411, 72] width 49 height 7
click at [142, 98] on button "search Buscar afiliado" at bounding box center [135, 94] width 72 height 15
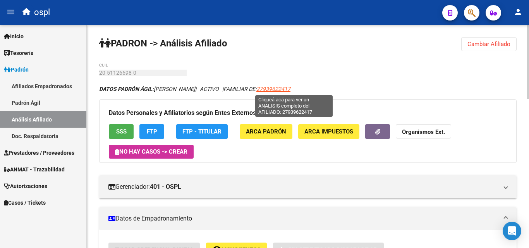
click at [290, 89] on span "27939622417" at bounding box center [273, 89] width 34 height 6
type textarea "27939622417"
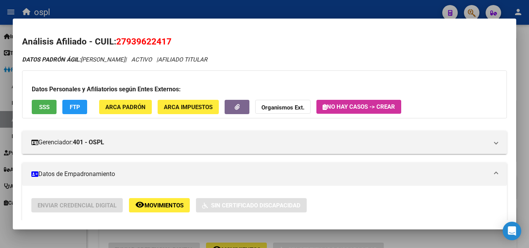
click at [145, 39] on span "27939622417" at bounding box center [143, 41] width 55 height 10
copy span "27939622417"
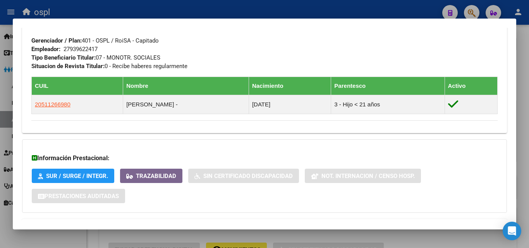
scroll to position [419, 0]
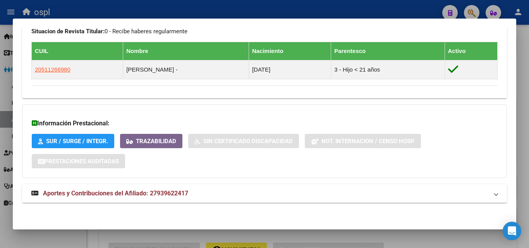
click at [172, 198] on strong "Aportes y Contribuciones del Afiliado: 27939622417" at bounding box center [109, 193] width 157 height 9
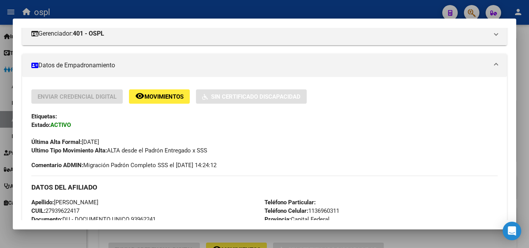
scroll to position [0, 0]
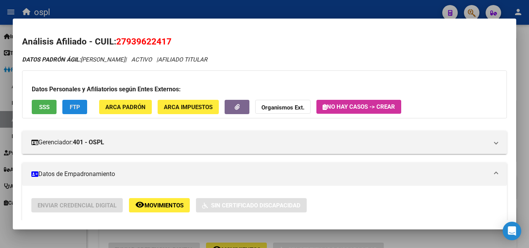
click at [79, 106] on span "FTP" at bounding box center [75, 107] width 10 height 7
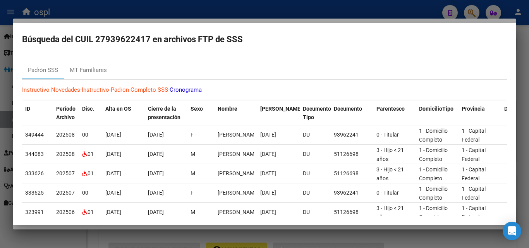
click at [243, 19] on div at bounding box center [264, 124] width 529 height 248
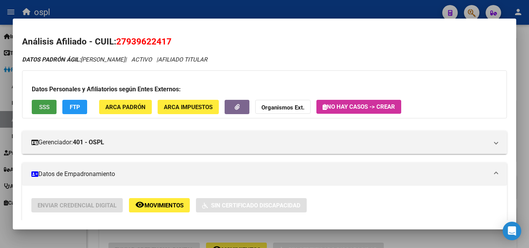
click at [48, 108] on span "SSS" at bounding box center [44, 107] width 10 height 7
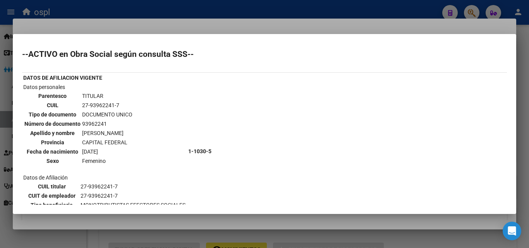
click at [180, 26] on div at bounding box center [264, 124] width 529 height 248
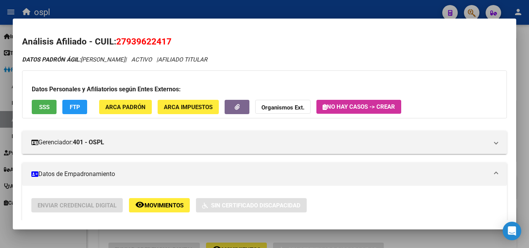
click at [153, 9] on div at bounding box center [264, 124] width 529 height 248
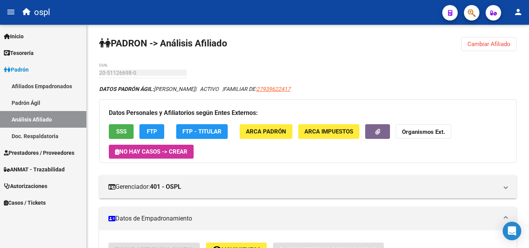
click at [54, 150] on span "Prestadores / Proveedores" at bounding box center [39, 153] width 70 height 9
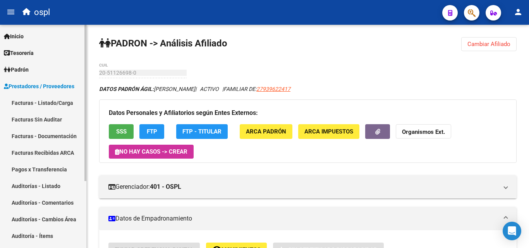
click at [50, 185] on link "Auditorías - Listado" at bounding box center [43, 186] width 86 height 17
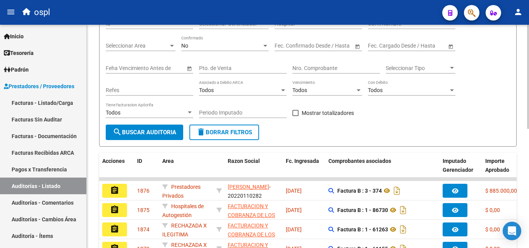
scroll to position [155, 0]
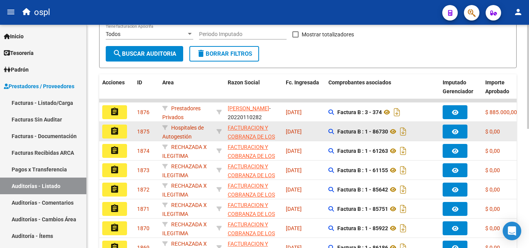
click at [109, 134] on button "assignment" at bounding box center [114, 132] width 25 height 14
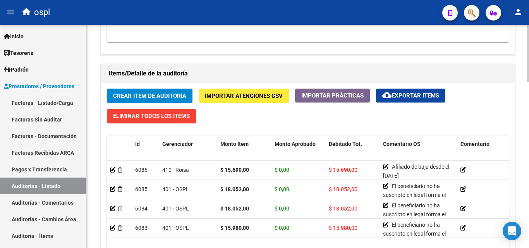
scroll to position [581, 0]
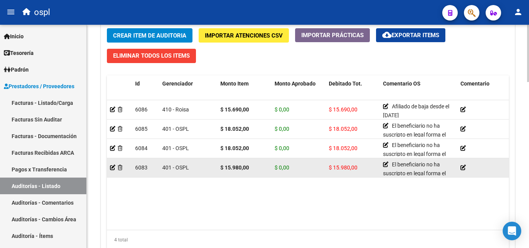
click at [108, 168] on datatable-body-cell at bounding box center [119, 167] width 25 height 19
click at [110, 168] on datatable-body-cell at bounding box center [119, 167] width 25 height 19
click at [112, 168] on icon at bounding box center [112, 167] width 5 height 5
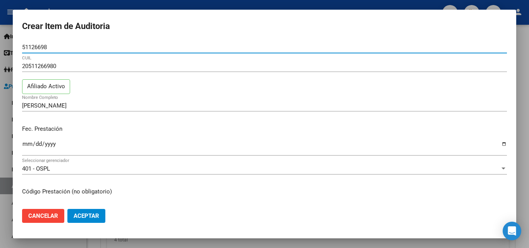
click at [203, 2] on div at bounding box center [264, 124] width 529 height 248
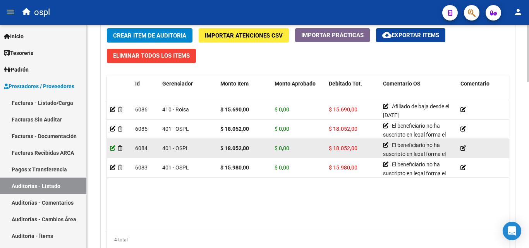
click at [114, 146] on icon at bounding box center [112, 148] width 5 height 5
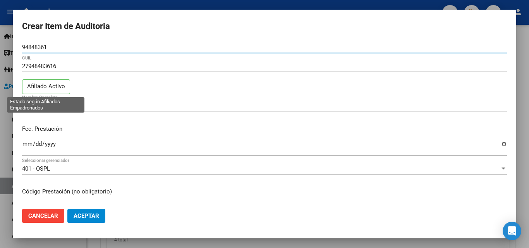
click at [59, 85] on p "Afiliado Activo" at bounding box center [46, 86] width 48 height 15
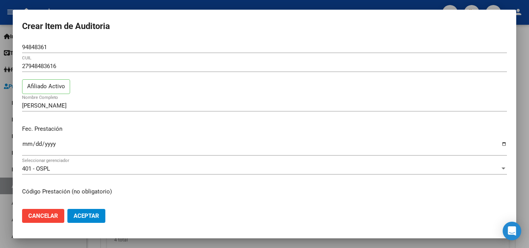
click at [96, 88] on div "27948483616 CUIL Afiliado Activo" at bounding box center [264, 79] width 485 height 39
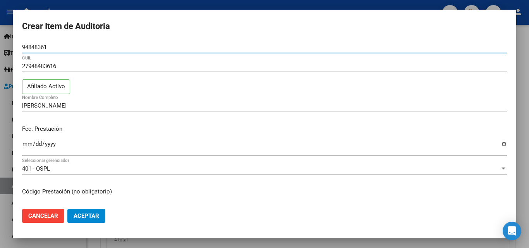
click at [39, 45] on input "94848361" at bounding box center [264, 47] width 485 height 7
click at [214, 6] on div at bounding box center [264, 124] width 529 height 248
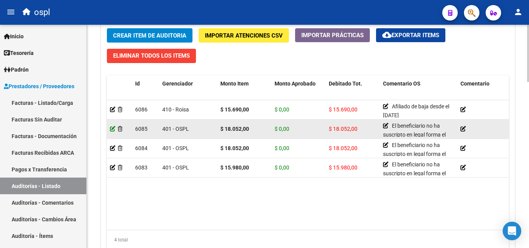
click at [113, 127] on icon at bounding box center [112, 128] width 5 height 5
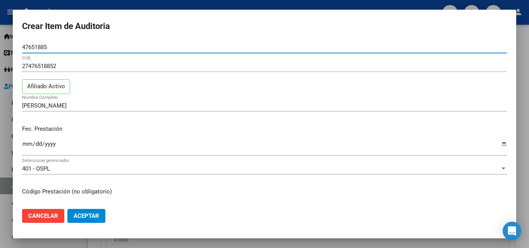
click at [43, 48] on input "47651885" at bounding box center [264, 47] width 485 height 7
click at [101, 86] on div "27476518852 CUIL Afiliado Activo" at bounding box center [264, 79] width 485 height 39
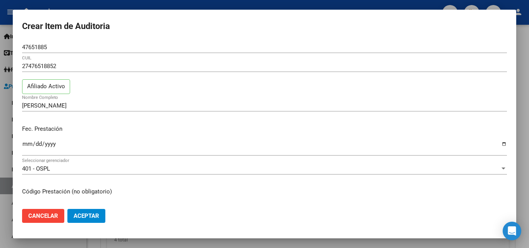
click at [102, 86] on div "27476518852 CUIL Afiliado Activo" at bounding box center [264, 79] width 485 height 39
click at [50, 63] on input "27476518852" at bounding box center [264, 66] width 485 height 7
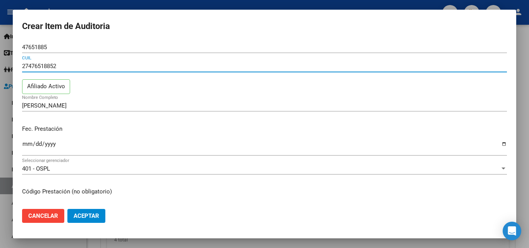
click at [112, 95] on div "27476518852 CUIL Afiliado Activo" at bounding box center [264, 79] width 485 height 39
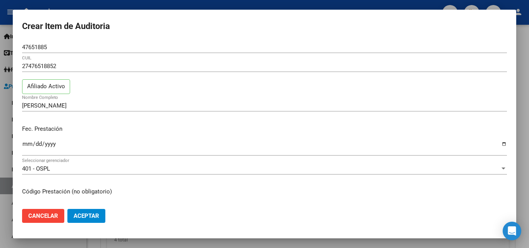
click at [40, 48] on input "47651885" at bounding box center [264, 47] width 485 height 7
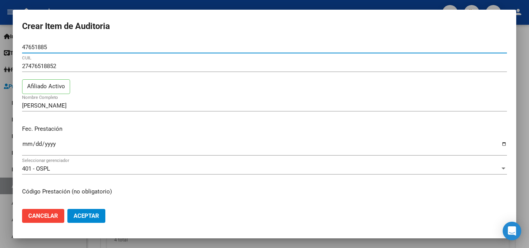
click at [40, 48] on input "47651885" at bounding box center [264, 47] width 485 height 7
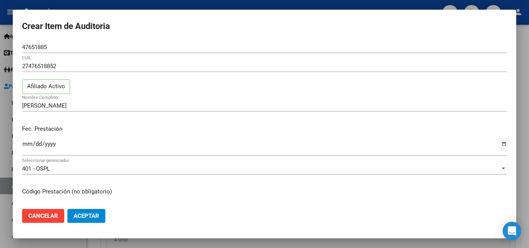
click at [97, 4] on div at bounding box center [264, 124] width 529 height 248
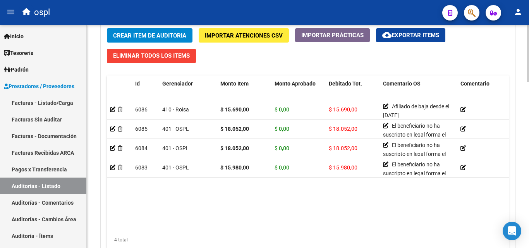
click at [171, 197] on datatable-body "6086 410 - Roisa $ 15.690,00 $ 0,00 $ 15.690,00 Afiliado de baja desde el [DATE…" at bounding box center [308, 165] width 402 height 130
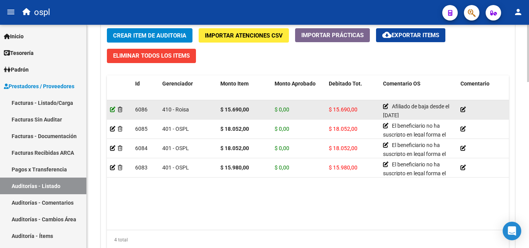
click at [113, 110] on icon at bounding box center [112, 109] width 5 height 5
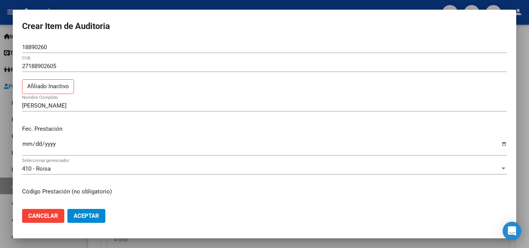
drag, startPoint x: 118, startPoint y: 5, endPoint x: 107, endPoint y: 14, distance: 14.0
click at [118, 5] on div at bounding box center [264, 124] width 529 height 248
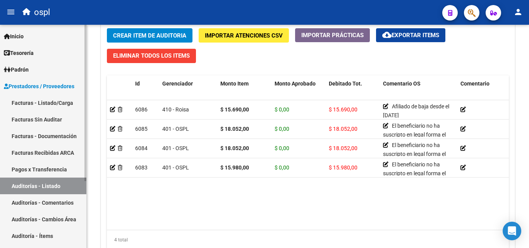
click at [34, 72] on link "Padrón" at bounding box center [43, 69] width 86 height 17
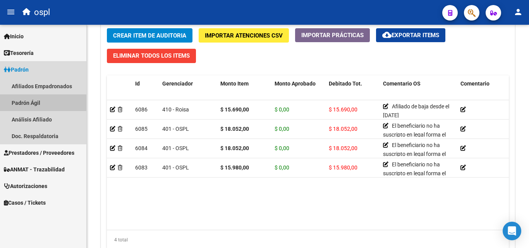
click at [36, 101] on link "Padrón Ágil" at bounding box center [43, 102] width 86 height 17
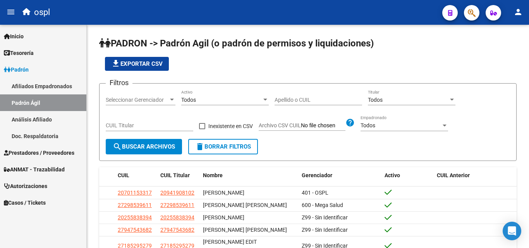
click at [39, 122] on link "Análisis Afiliado" at bounding box center [43, 119] width 86 height 17
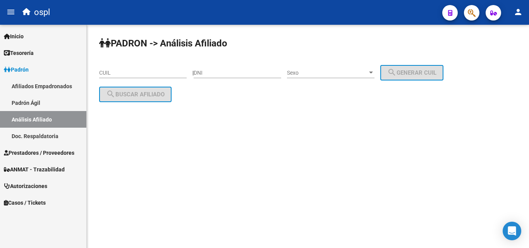
click at [213, 75] on input "DNI" at bounding box center [237, 73] width 87 height 7
paste input "47651885"
type input "47651885"
click at [321, 65] on div "Sexo Sexo" at bounding box center [330, 70] width 87 height 15
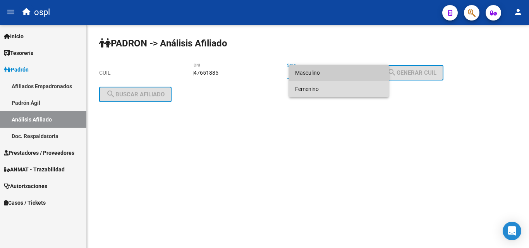
click at [315, 84] on span "Femenino" at bounding box center [338, 89] width 87 height 16
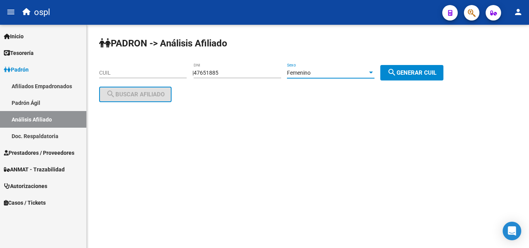
drag, startPoint x: 398, startPoint y: 74, endPoint x: 365, endPoint y: 75, distance: 33.3
click at [396, 74] on mat-icon "search" at bounding box center [391, 72] width 9 height 9
type input "27-47651885-2"
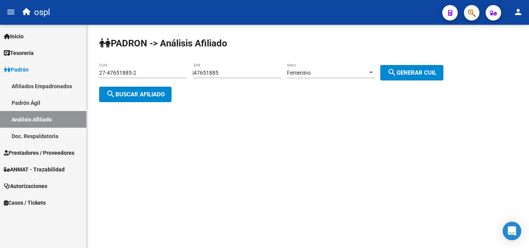
click at [133, 94] on span "search Buscar afiliado" at bounding box center [135, 94] width 58 height 7
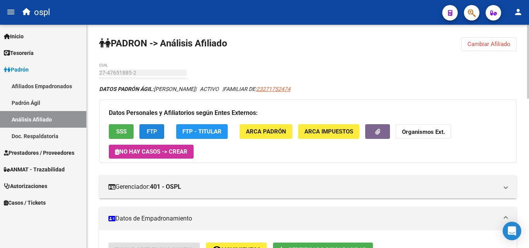
click at [146, 132] on button "FTP" at bounding box center [151, 131] width 25 height 14
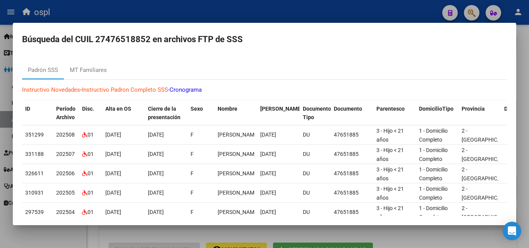
click at [244, 14] on div at bounding box center [264, 124] width 529 height 248
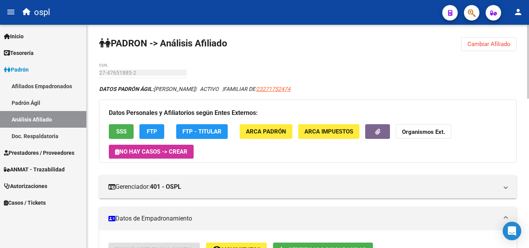
click at [118, 136] on button "SSS" at bounding box center [121, 131] width 25 height 14
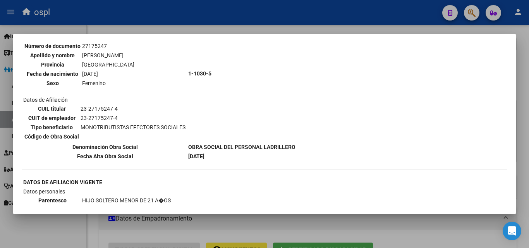
scroll to position [0, 0]
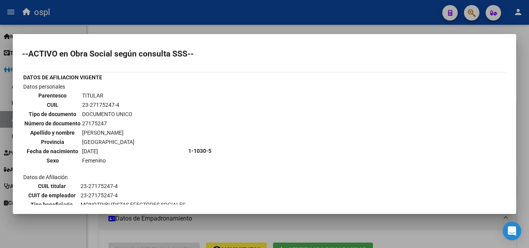
click at [213, 28] on div at bounding box center [264, 124] width 529 height 248
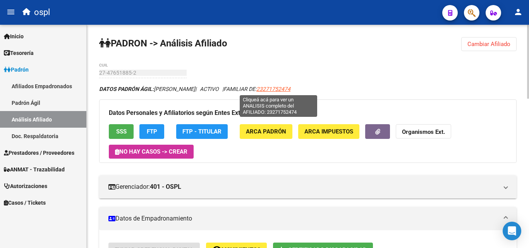
click at [274, 88] on span "23271752474" at bounding box center [273, 89] width 34 height 6
type textarea "23271752474"
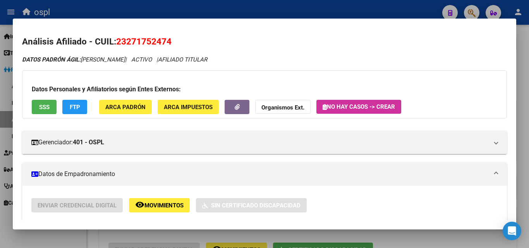
click at [142, 41] on span "23271752474" at bounding box center [143, 41] width 55 height 10
copy span "23271752474"
click at [197, 125] on div "Gerenciador: 401 - OSPL Atención telefónica: Atención emergencias: Otros Datos …" at bounding box center [264, 139] width 485 height 29
click at [199, 125] on div "Gerenciador: 401 - OSPL Atención telefónica: Atención emergencias: Otros Datos …" at bounding box center [264, 139] width 485 height 29
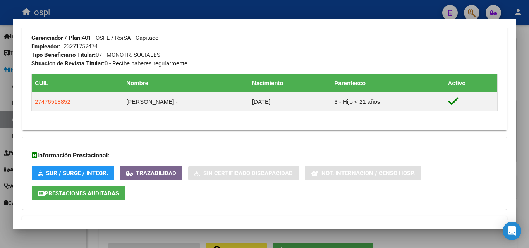
scroll to position [419, 0]
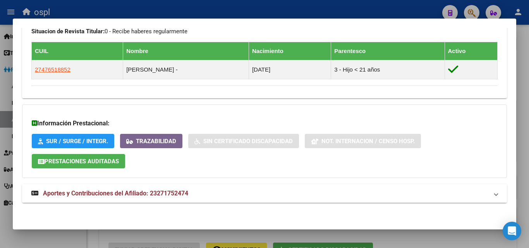
click at [153, 197] on span "Aportes y Contribuciones del Afiliado: 23271752474" at bounding box center [115, 193] width 145 height 7
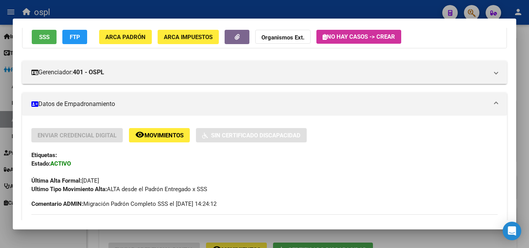
scroll to position [0, 0]
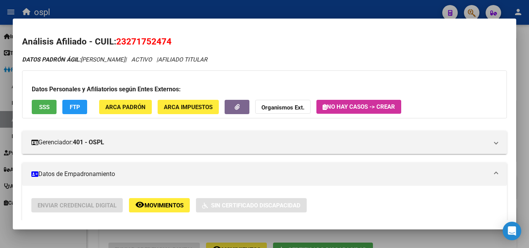
click at [144, 9] on div at bounding box center [264, 124] width 529 height 248
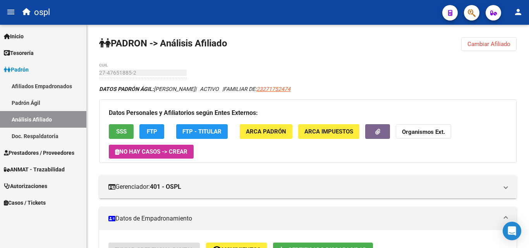
click at [64, 151] on span "Prestadores / Proveedores" at bounding box center [39, 153] width 70 height 9
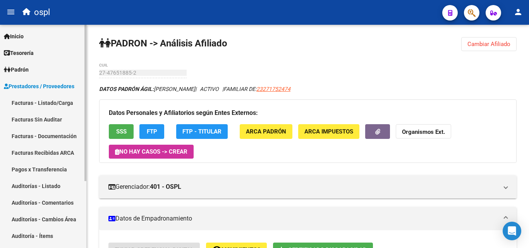
click at [58, 184] on link "Auditorías - Listado" at bounding box center [43, 186] width 86 height 17
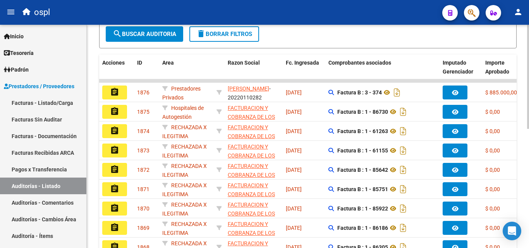
scroll to position [194, 0]
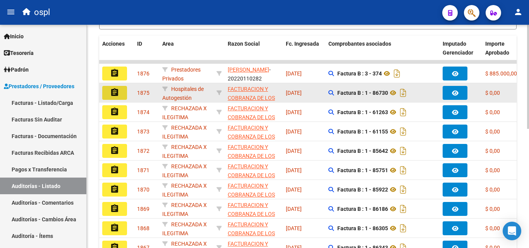
click at [109, 93] on button "assignment" at bounding box center [114, 93] width 25 height 14
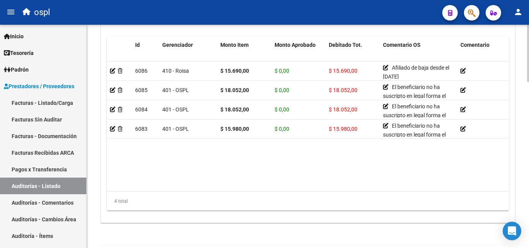
scroll to position [581, 0]
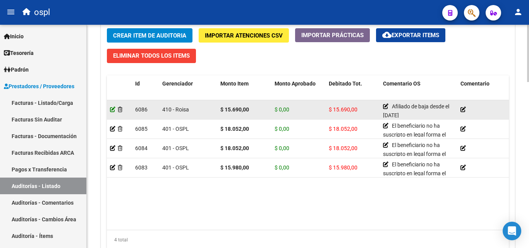
click at [111, 107] on icon at bounding box center [112, 109] width 5 height 5
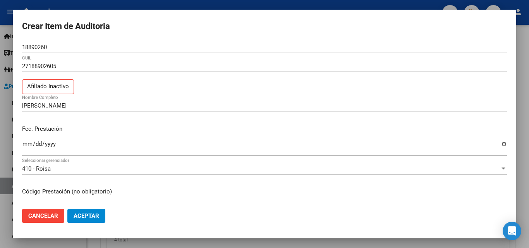
click at [262, 4] on div at bounding box center [264, 124] width 529 height 248
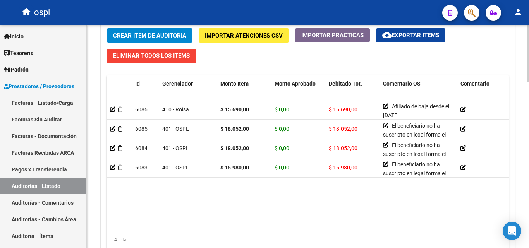
click at [164, 36] on span "Crear Item de Auditoria" at bounding box center [149, 35] width 73 height 7
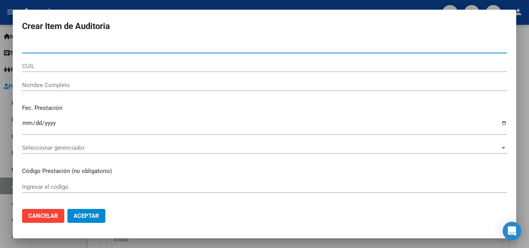
paste input "94880573"
type input "94880573"
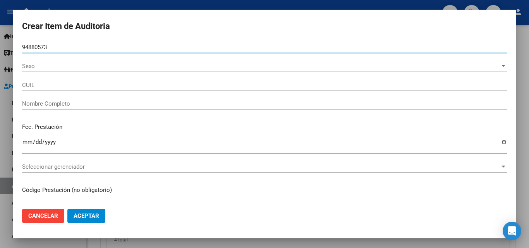
type input "27948805737"
type input "[PERSON_NAME]"
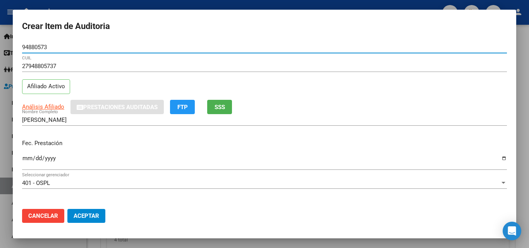
type input "94880573"
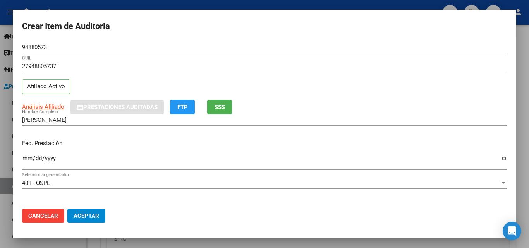
click at [114, 31] on h2 "Crear Item de Auditoria" at bounding box center [264, 26] width 485 height 15
click at [215, 106] on span "SSS" at bounding box center [219, 107] width 10 height 7
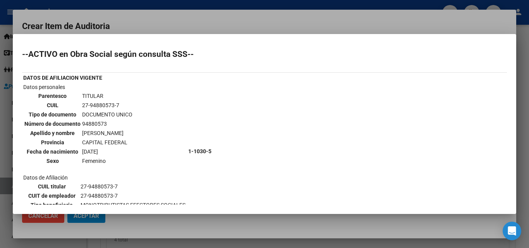
click at [228, 85] on td "1-1030-5" at bounding box center [242, 151] width 108 height 137
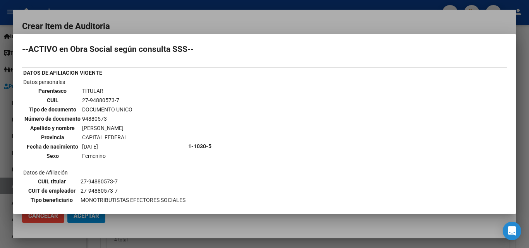
scroll to position [0, 0]
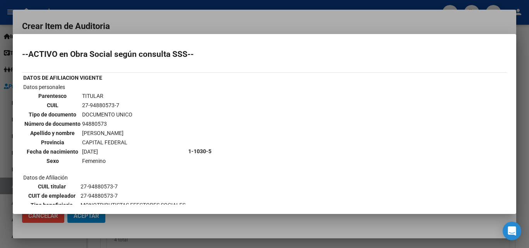
click at [103, 102] on td "27-94880573-7" at bounding box center [107, 105] width 51 height 9
click at [103, 106] on td "27-94880573-7" at bounding box center [107, 105] width 51 height 9
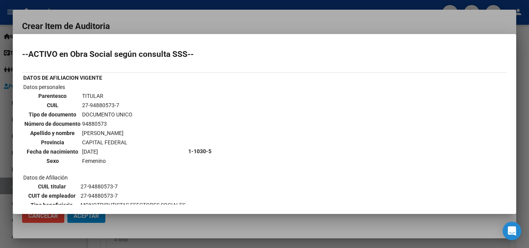
copy tbody "27-94880573-7"
click at [223, 21] on div at bounding box center [264, 124] width 529 height 248
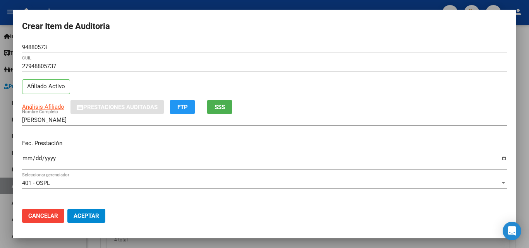
click at [269, 99] on div "27948805737 CUIL Afiliado Activo" at bounding box center [264, 79] width 485 height 39
click at [498, 159] on input "Ingresar la fecha" at bounding box center [264, 161] width 485 height 12
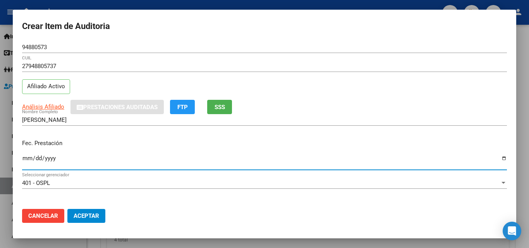
type input "[DATE]"
click at [264, 98] on div "27948805737 CUIL Afiliado Activo" at bounding box center [264, 79] width 485 height 39
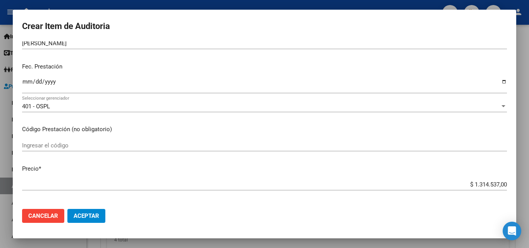
scroll to position [77, 0]
click at [173, 140] on div "Ingresar el código" at bounding box center [264, 145] width 485 height 12
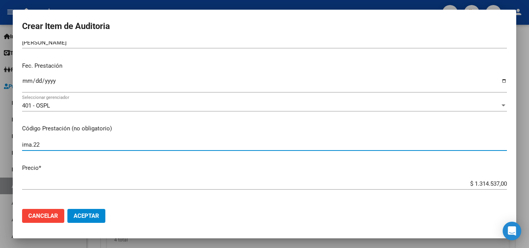
click at [285, 117] on div "401 - OSPL Seleccionar gerenciador" at bounding box center [264, 109] width 485 height 19
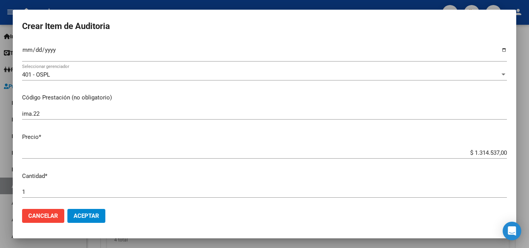
scroll to position [155, 0]
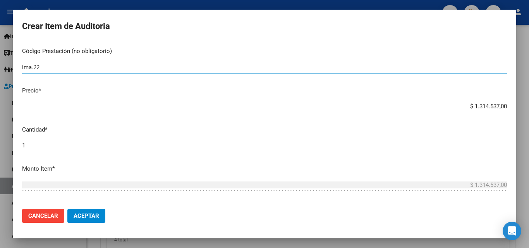
click at [31, 67] on input "ima.22" at bounding box center [264, 67] width 485 height 7
type input "IMA.22"
click at [64, 87] on p "Precio *" at bounding box center [264, 90] width 485 height 9
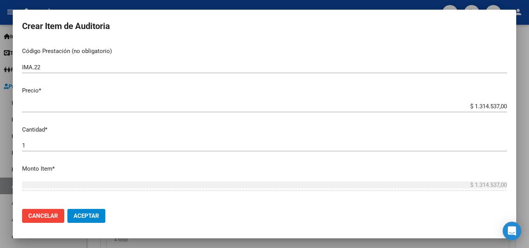
click at [486, 103] on input "$ 1.314.537,00" at bounding box center [264, 106] width 485 height 7
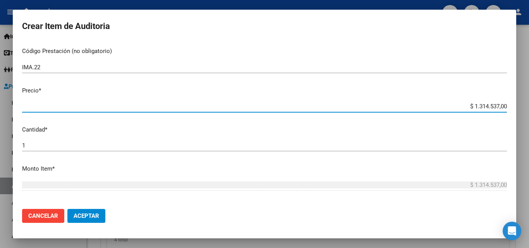
click at [486, 103] on input "$ 1.314.537,00" at bounding box center [264, 106] width 485 height 7
type input "$ 0,01"
type input "$ 0,13"
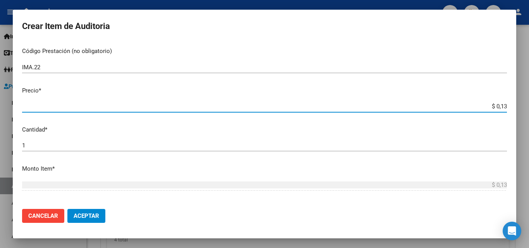
type input "$ 1,35"
type input "$ 13,57"
type input "$ 135,71"
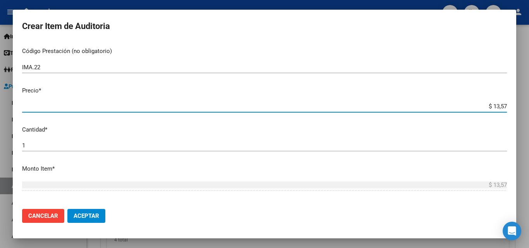
type input "$ 135,71"
type input "$ 1.357,11"
type input "$ 13.571,10"
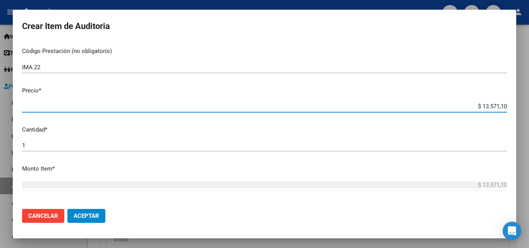
type input "$ 135.711,00"
click at [483, 120] on mat-dialog-content "94880573 Nro Documento 27948805737 CUIL Afiliado Activo Análisis Afiliado Prest…" at bounding box center [264, 121] width 503 height 161
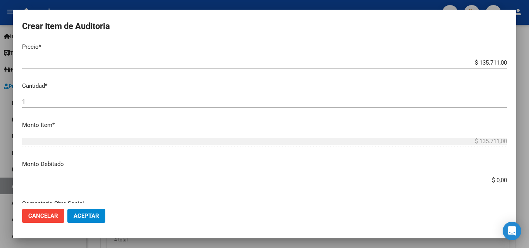
scroll to position [232, 0]
